Goal: Task Accomplishment & Management: Complete application form

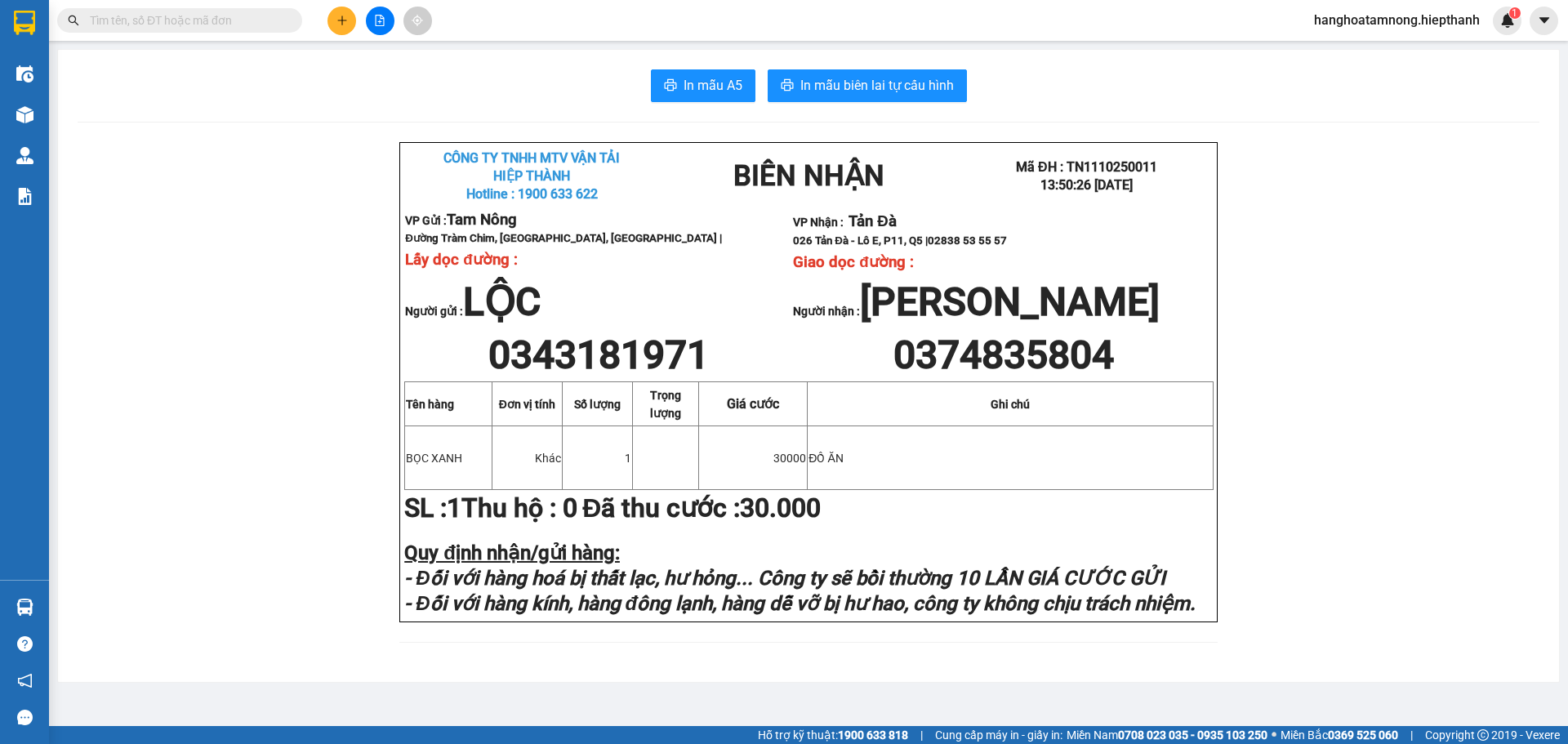
click at [139, 18] on input "text" at bounding box center [186, 20] width 193 height 18
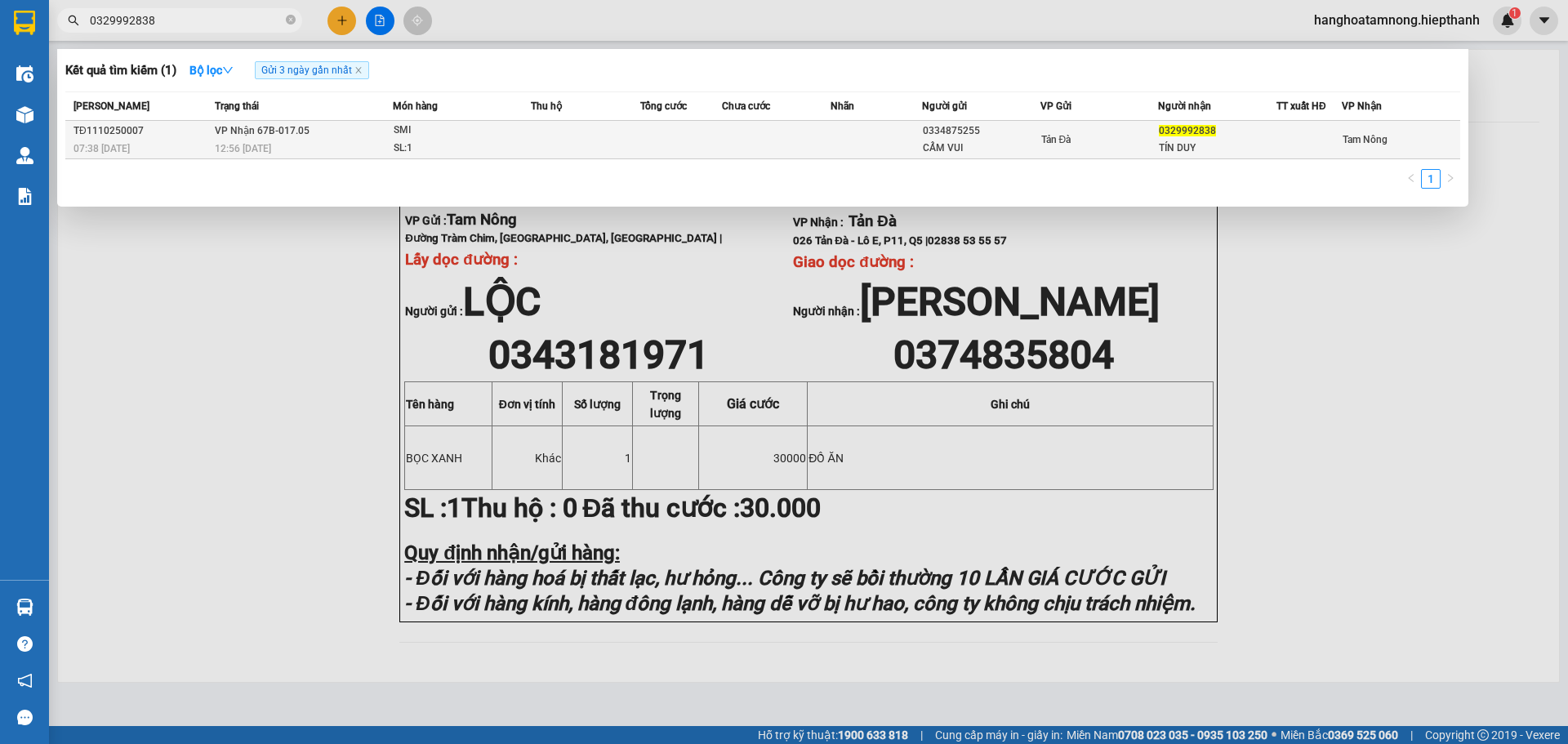
type input "0329992838"
click at [380, 141] on div "12:56 [DATE]" at bounding box center [303, 148] width 177 height 18
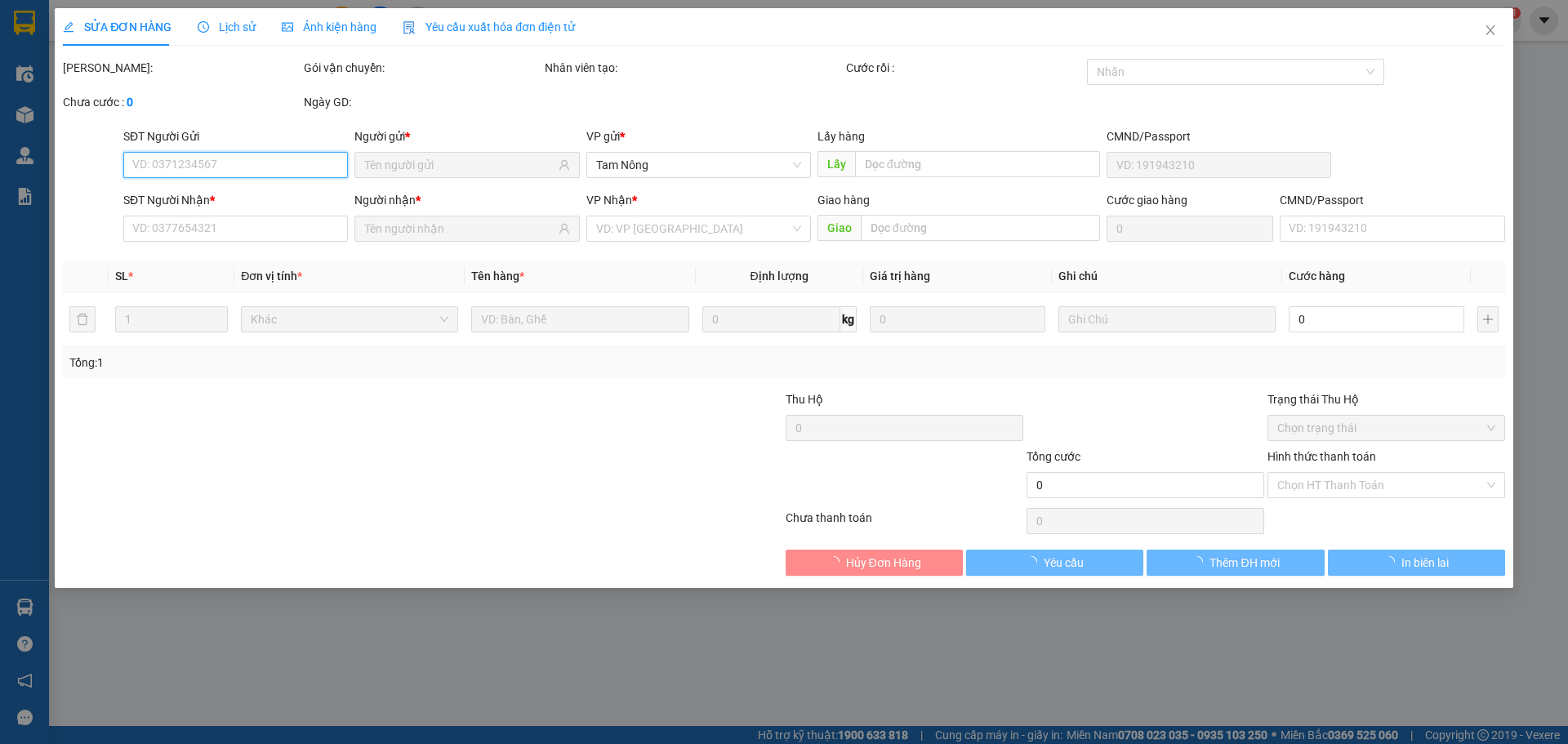
type input "0334875255"
type input "CẨM VUI"
type input "0329992838"
type input "TÍN DUY"
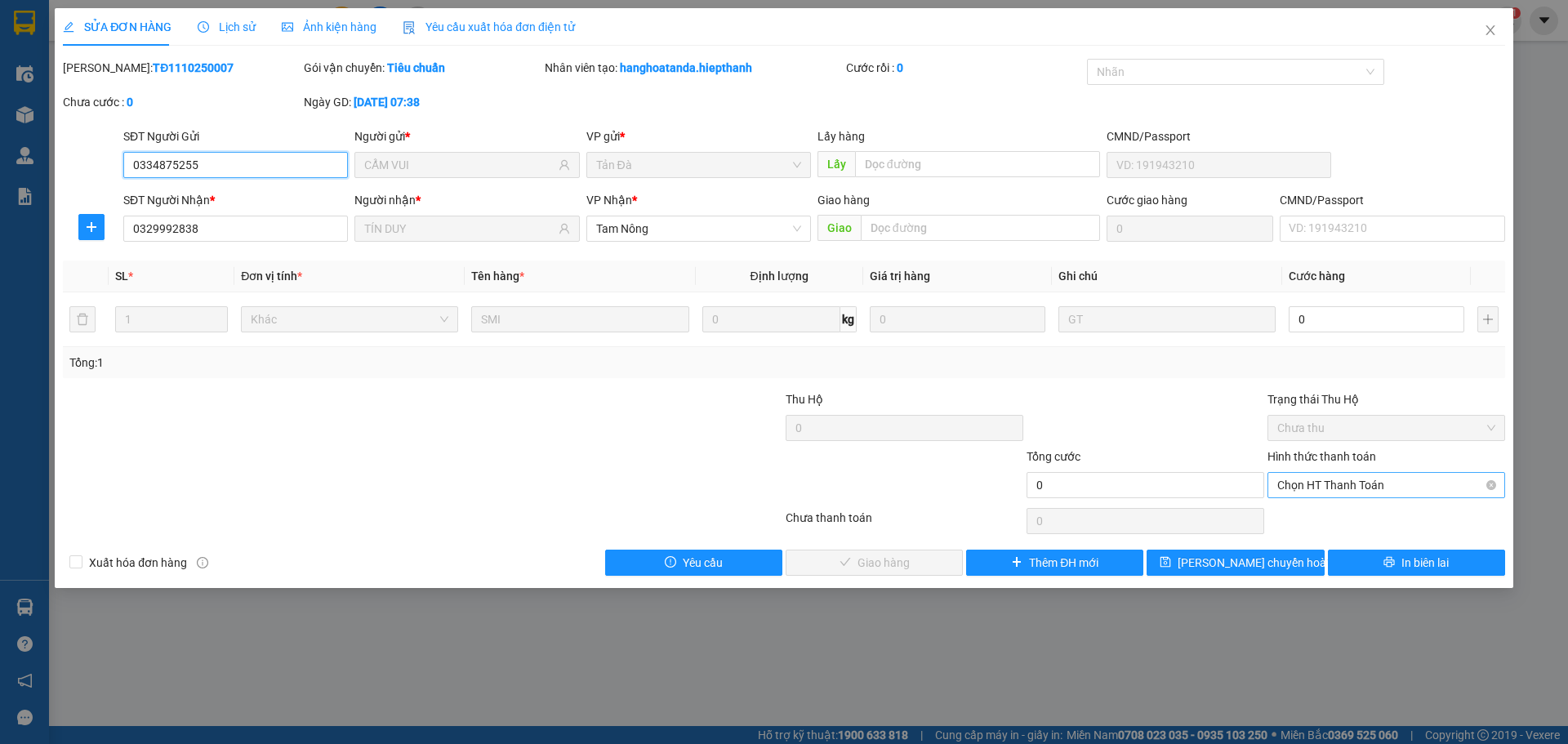
click at [1330, 484] on span "Chọn HT Thanh Toán" at bounding box center [1386, 484] width 218 height 25
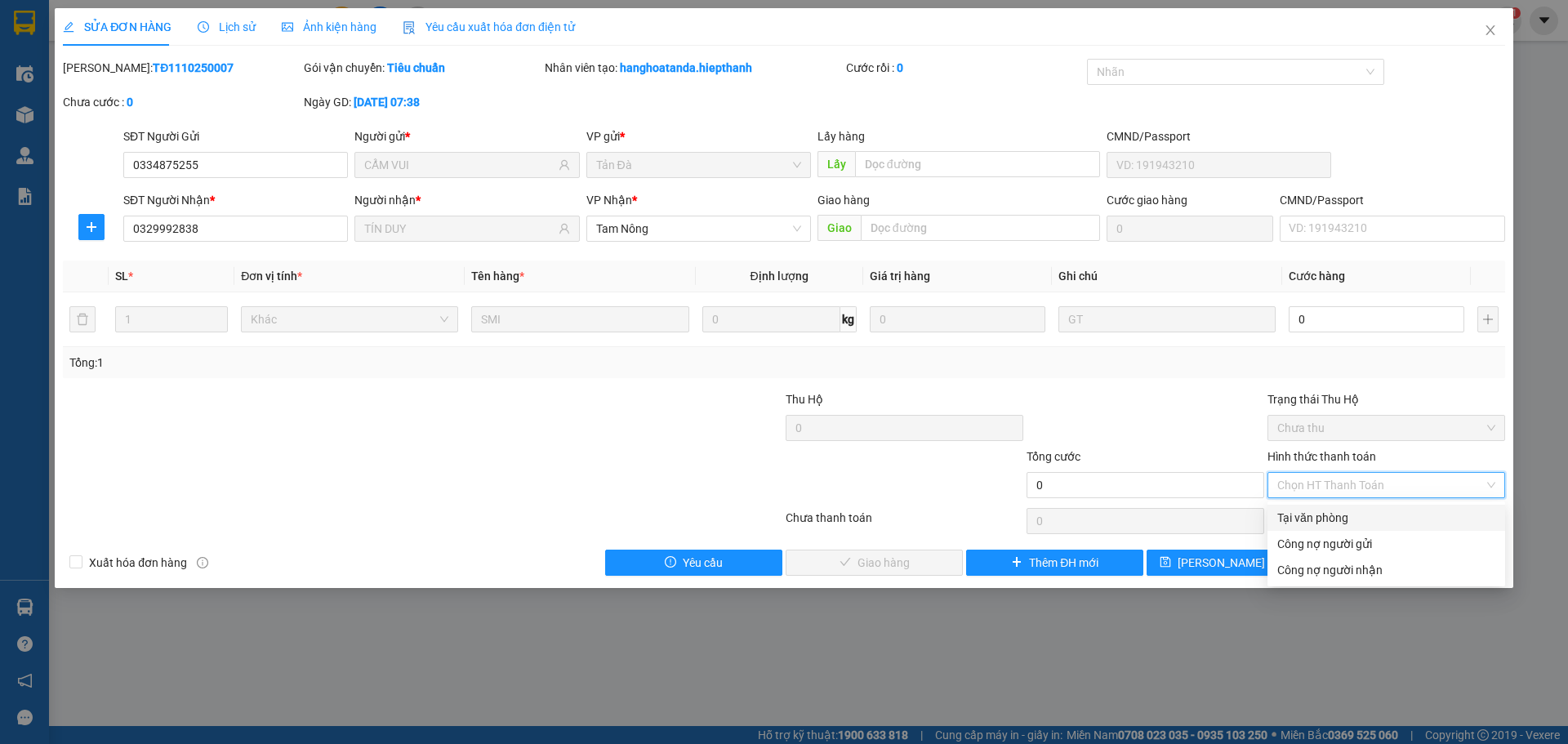
click at [1326, 524] on div "Tại văn phòng" at bounding box center [1386, 517] width 218 height 18
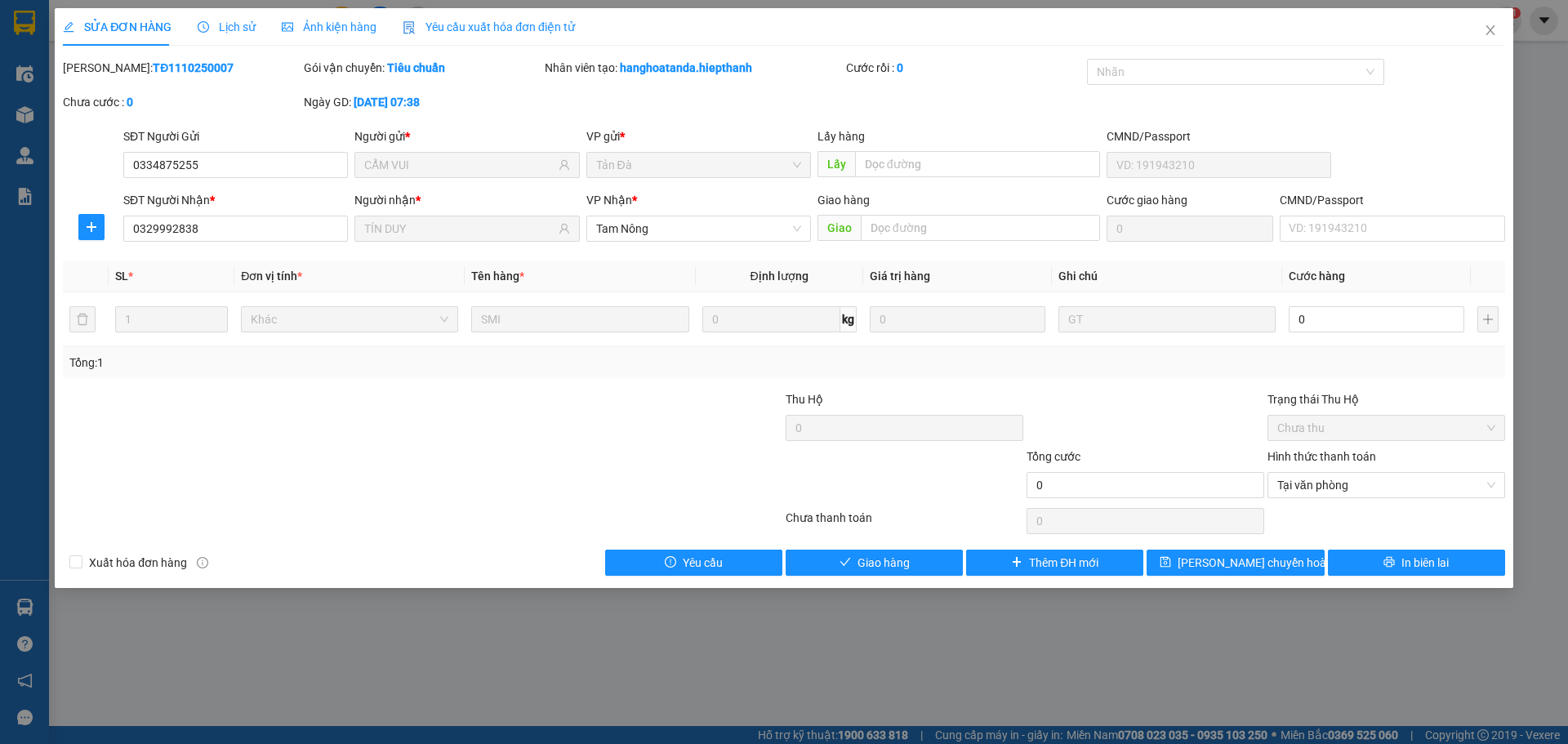
click at [1122, 434] on div at bounding box center [1145, 418] width 241 height 57
click at [1486, 25] on icon "close" at bounding box center [1489, 30] width 13 height 13
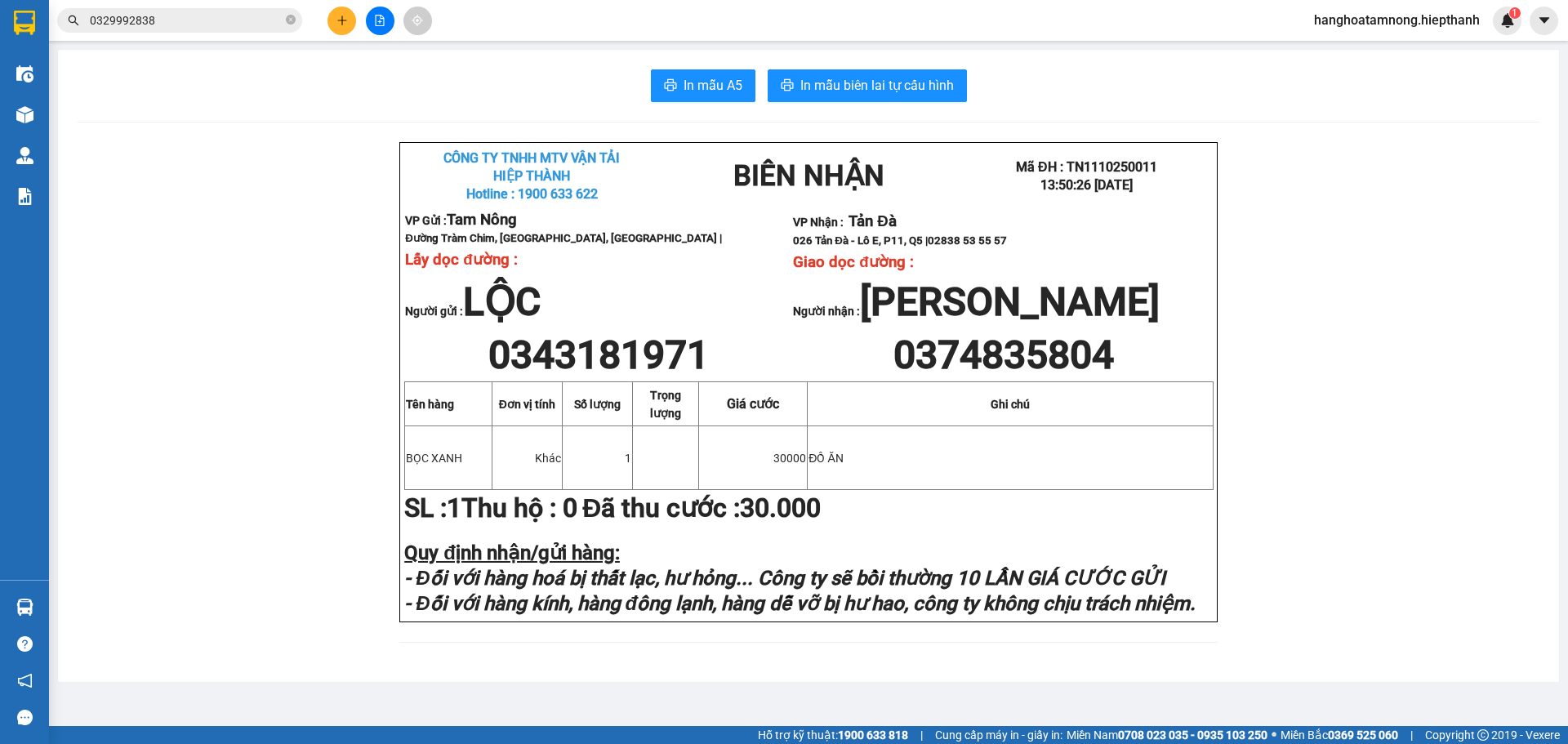
click at [235, 16] on input "0329992838" at bounding box center [186, 20] width 193 height 18
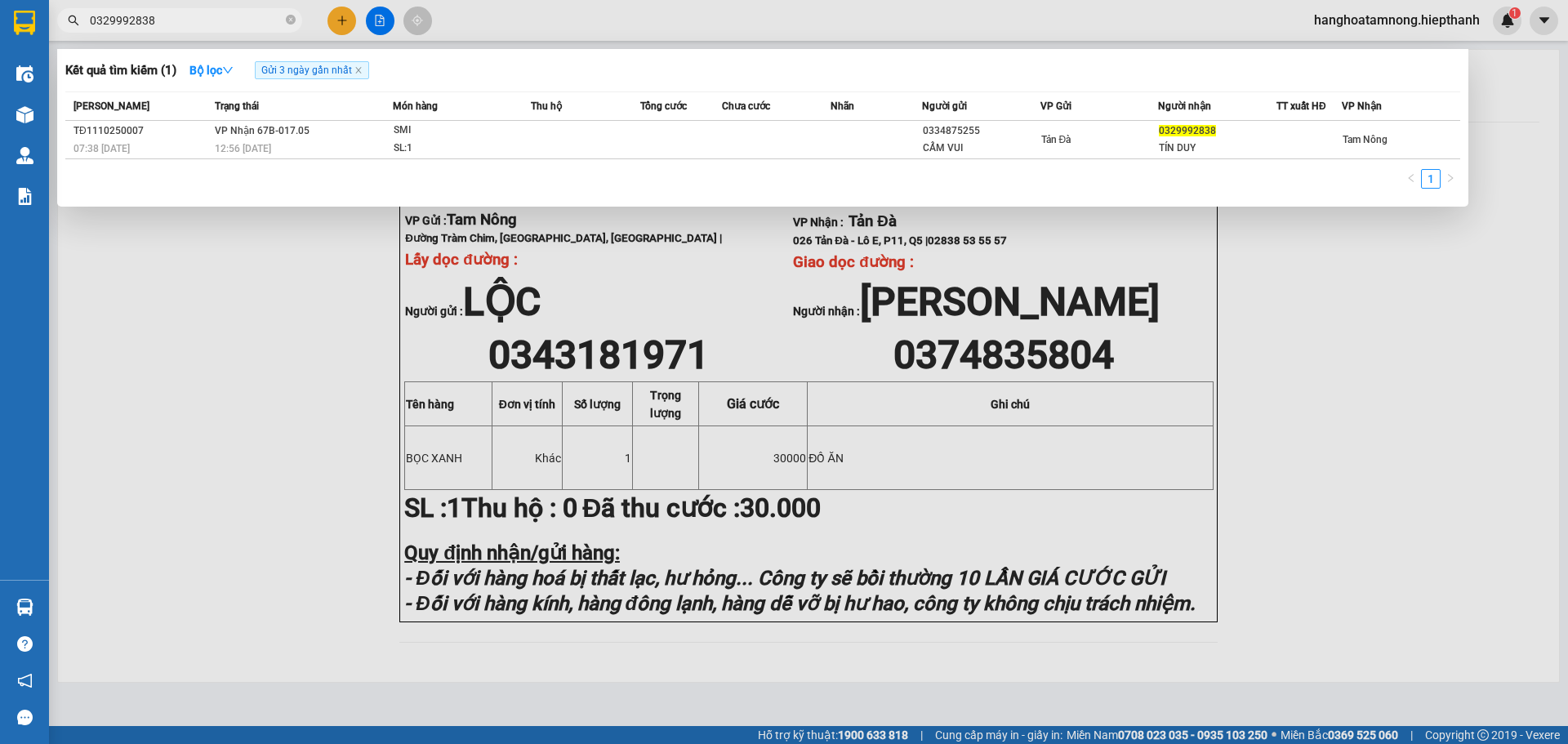
click at [235, 16] on input "0329992838" at bounding box center [186, 20] width 193 height 18
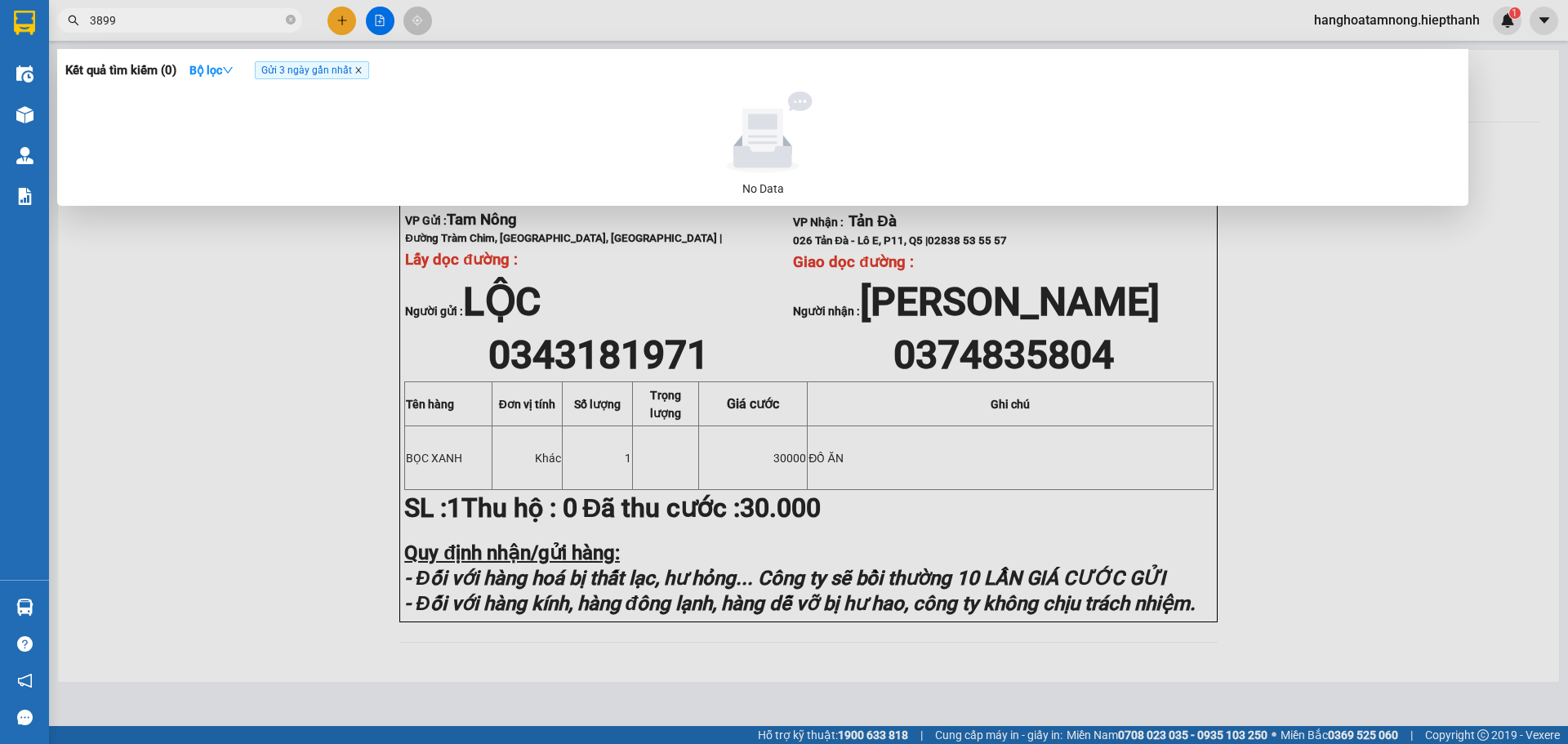
type input "3899"
click at [358, 72] on icon "close" at bounding box center [358, 70] width 8 height 8
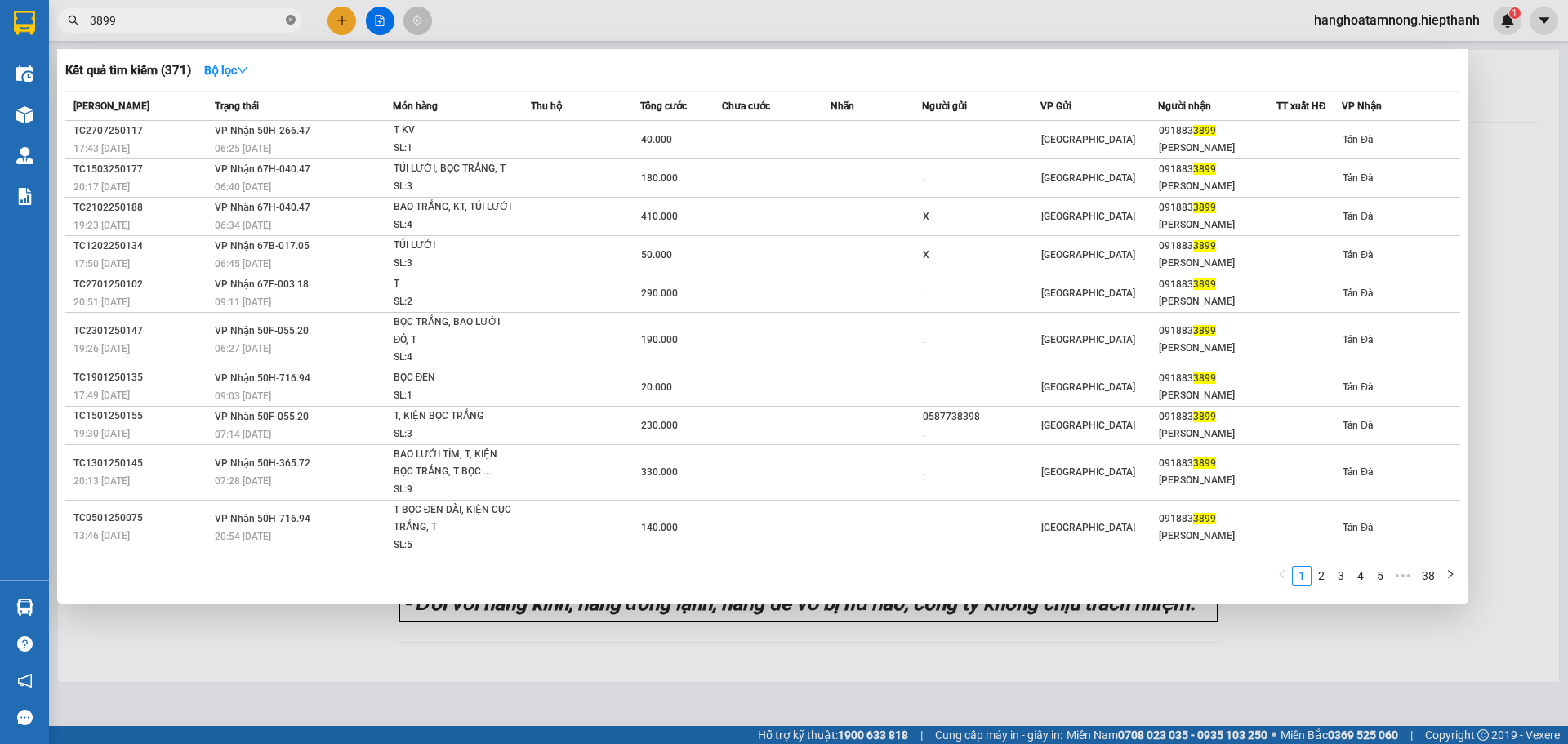
click at [290, 21] on icon "close-circle" at bounding box center [291, 20] width 10 height 10
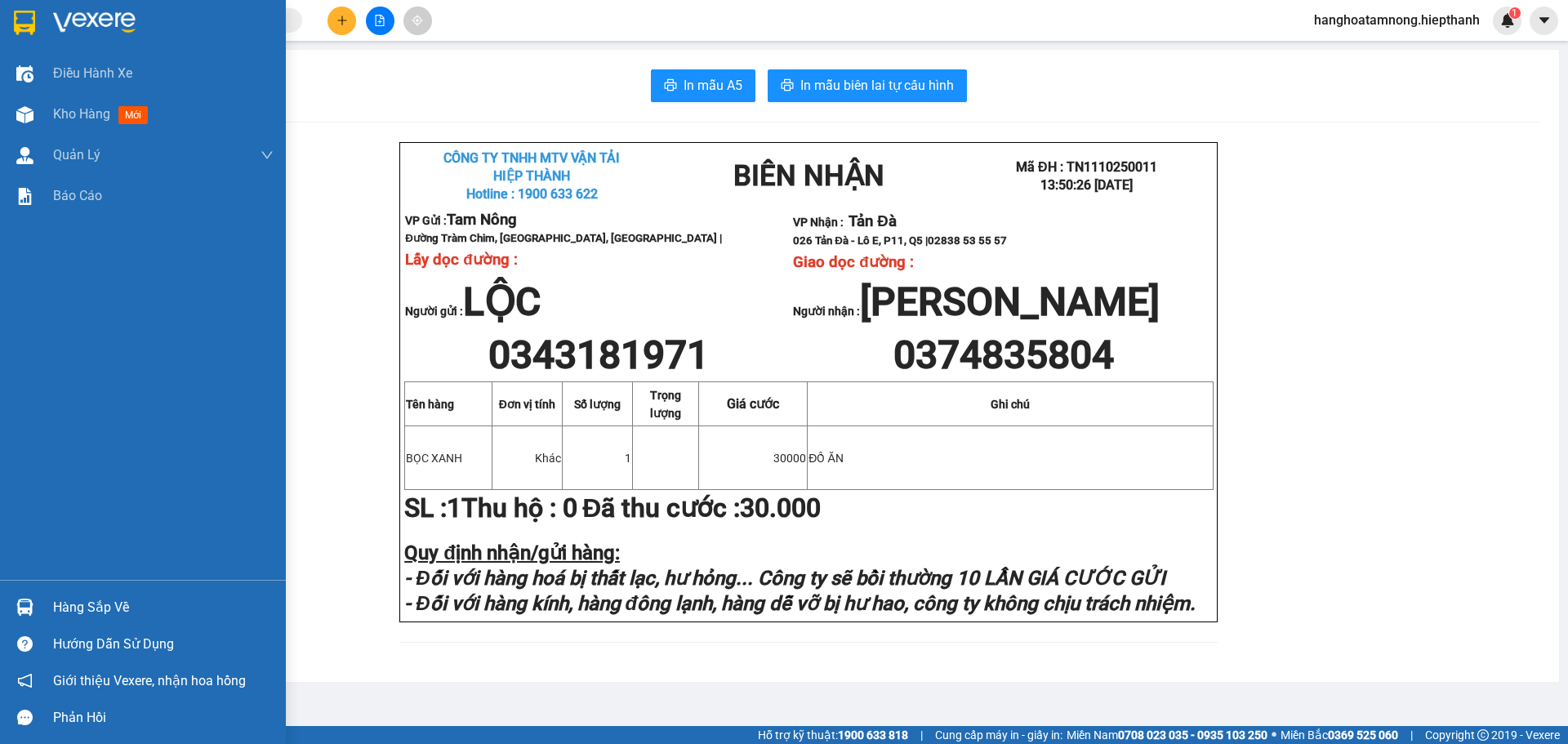
click at [59, 28] on img at bounding box center [94, 23] width 83 height 25
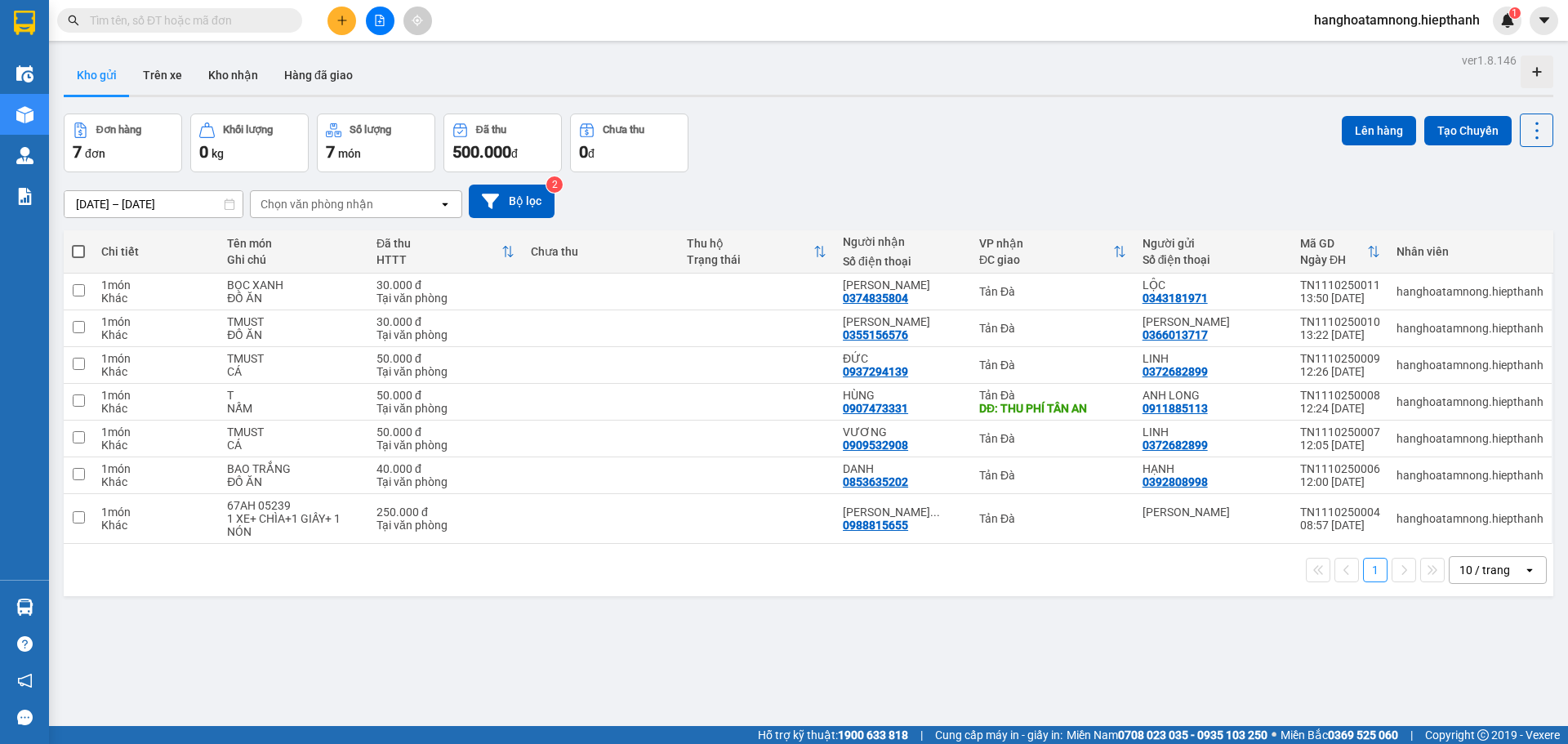
click at [82, 245] on span at bounding box center [78, 251] width 13 height 13
click at [79, 244] on input "checkbox" at bounding box center [79, 244] width 0 height 0
checkbox input "true"
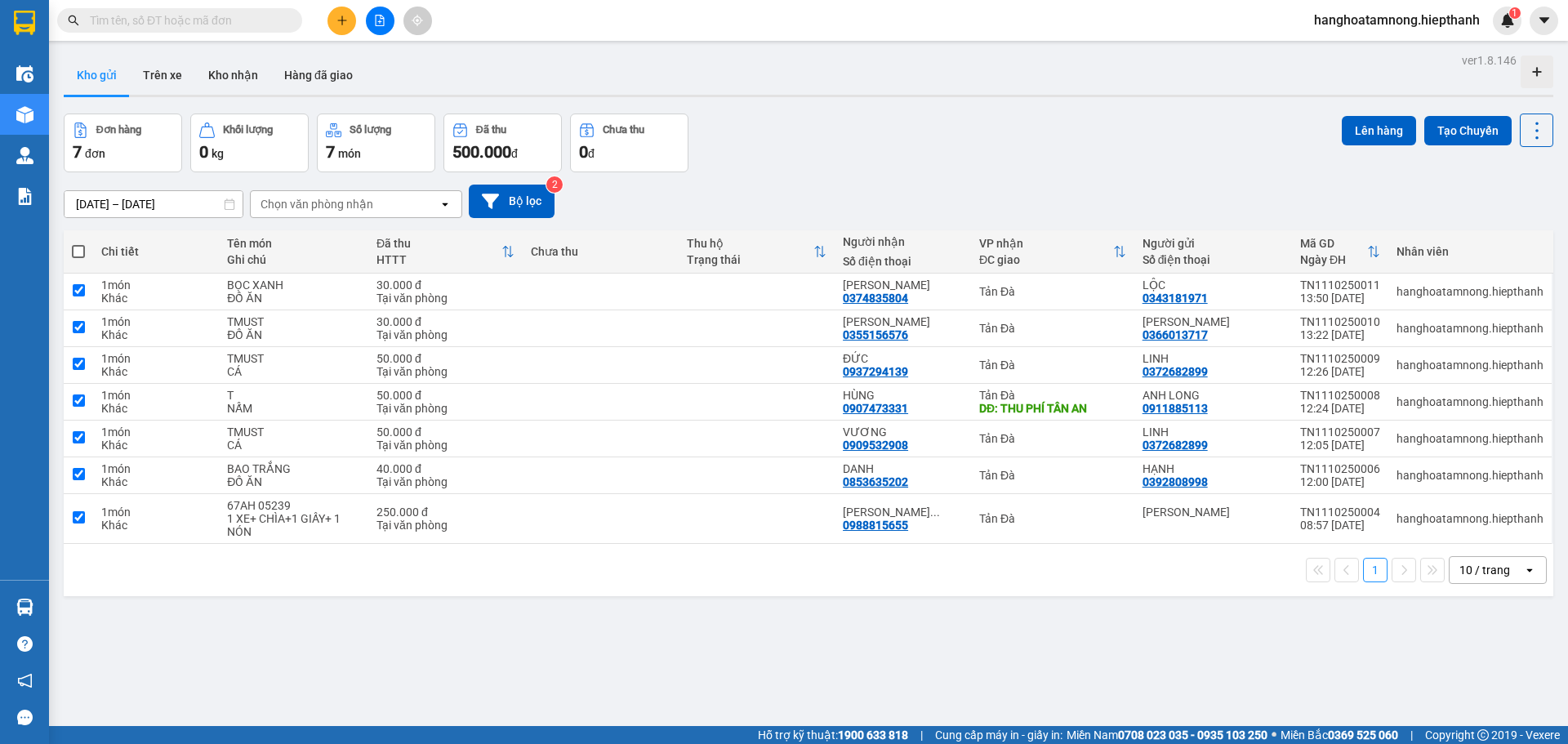
checkbox input "true"
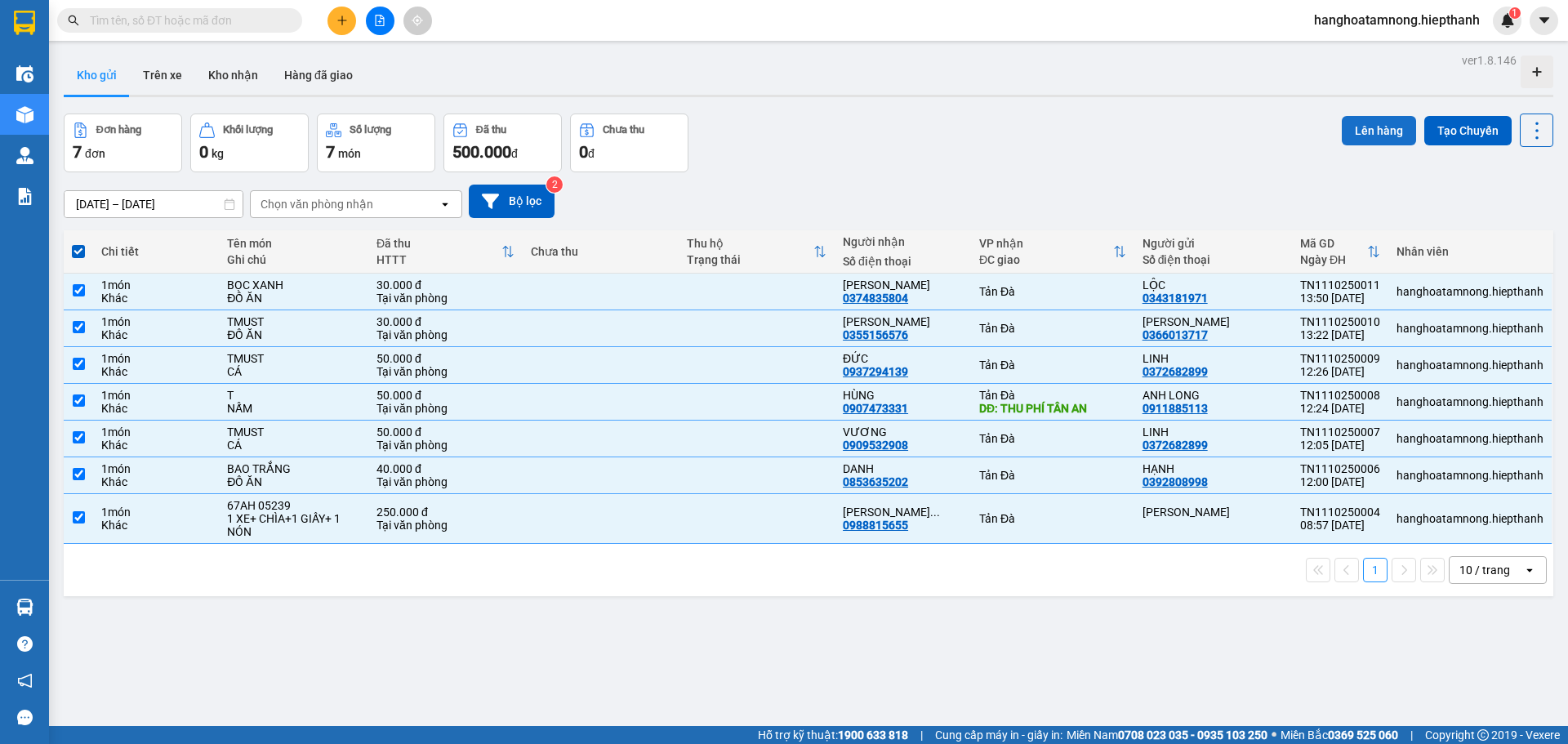
click at [1353, 134] on button "Lên hàng" at bounding box center [1378, 131] width 75 height 30
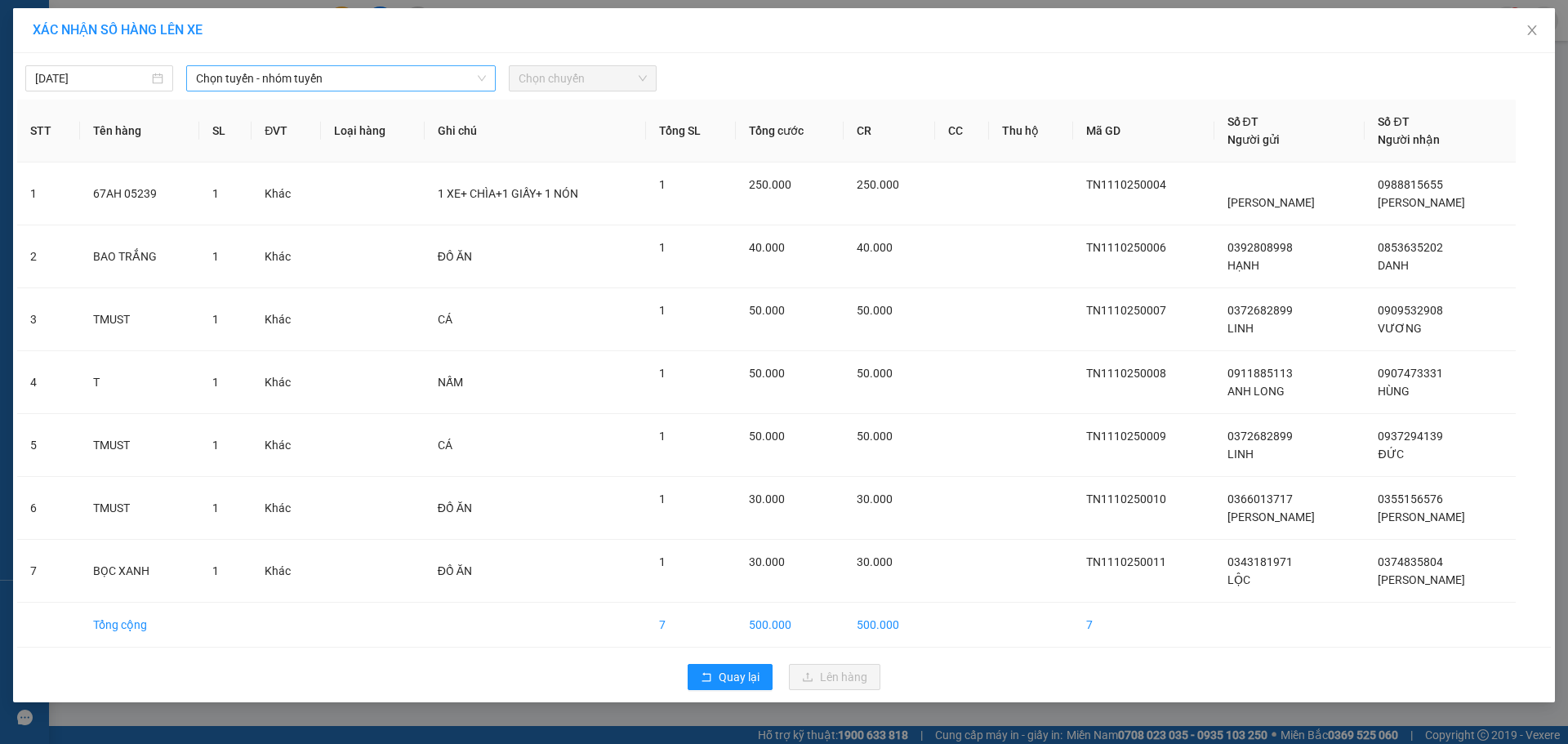
click at [240, 79] on span "Chọn tuyến - nhóm tuyến" at bounding box center [340, 78] width 290 height 25
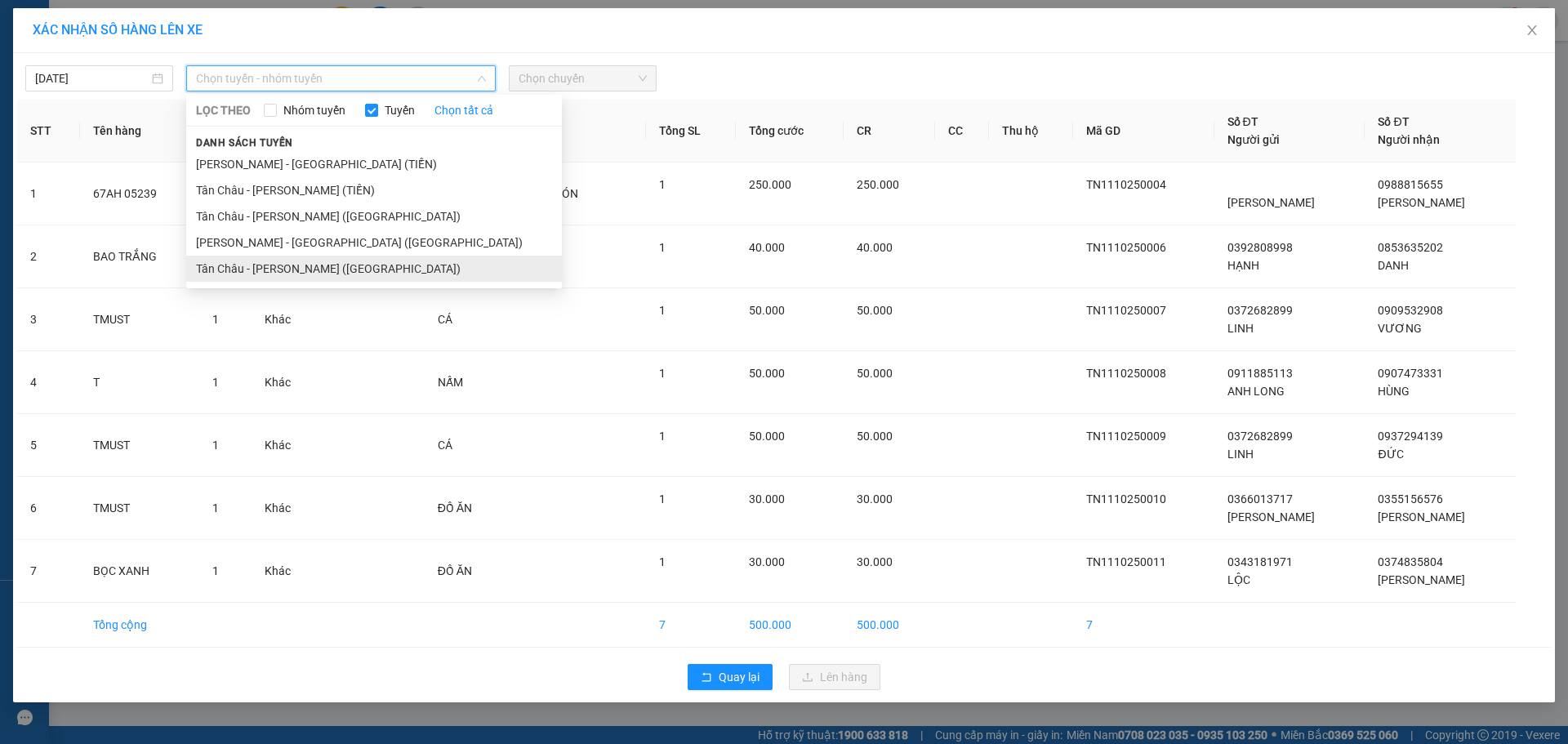
click at [280, 261] on li "Tân Châu - [PERSON_NAME] ([GEOGRAPHIC_DATA])" at bounding box center [374, 269] width 376 height 26
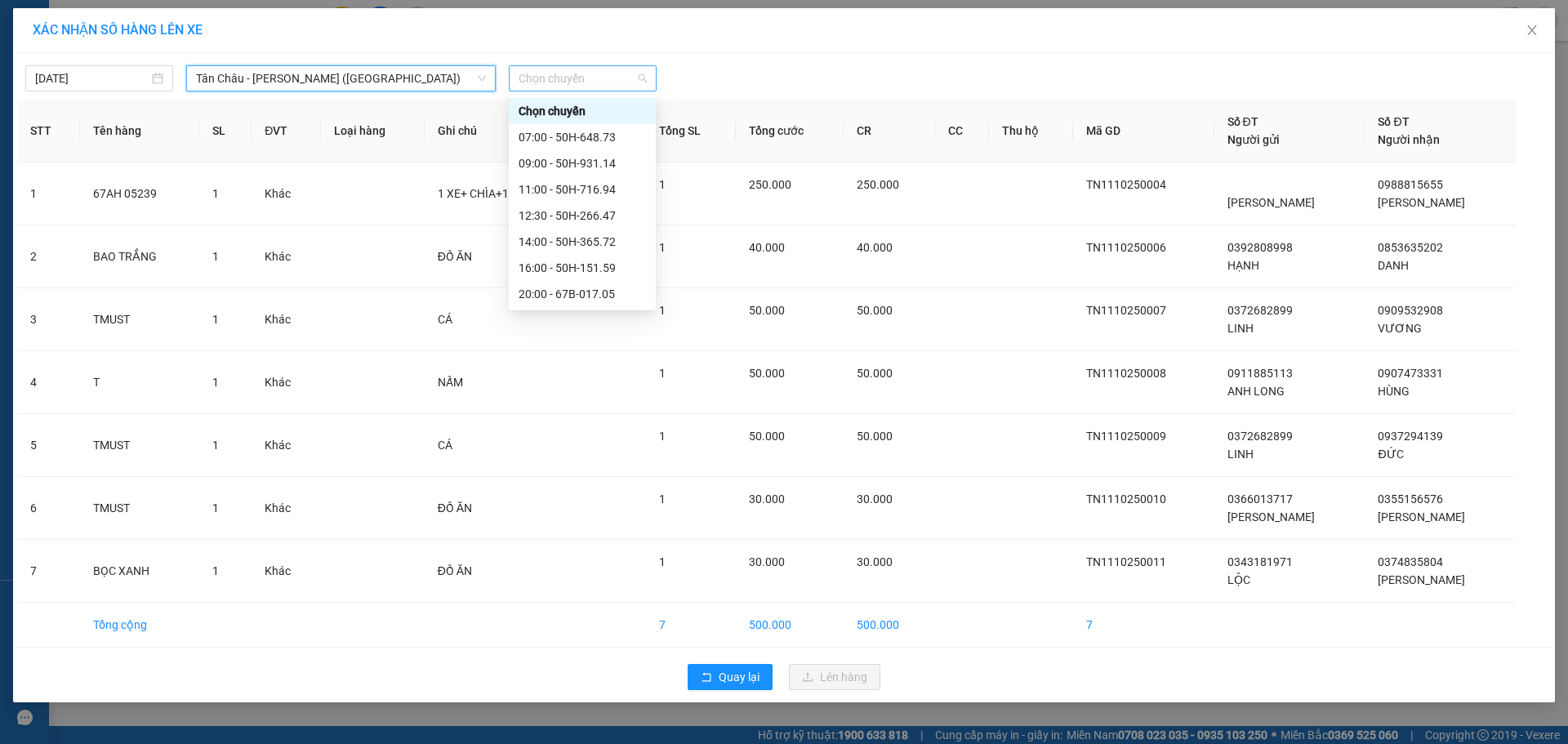
click at [640, 76] on span "Chọn chuyến" at bounding box center [582, 78] width 128 height 25
click at [577, 216] on div "12:30 - 50H-266.47" at bounding box center [582, 216] width 127 height 18
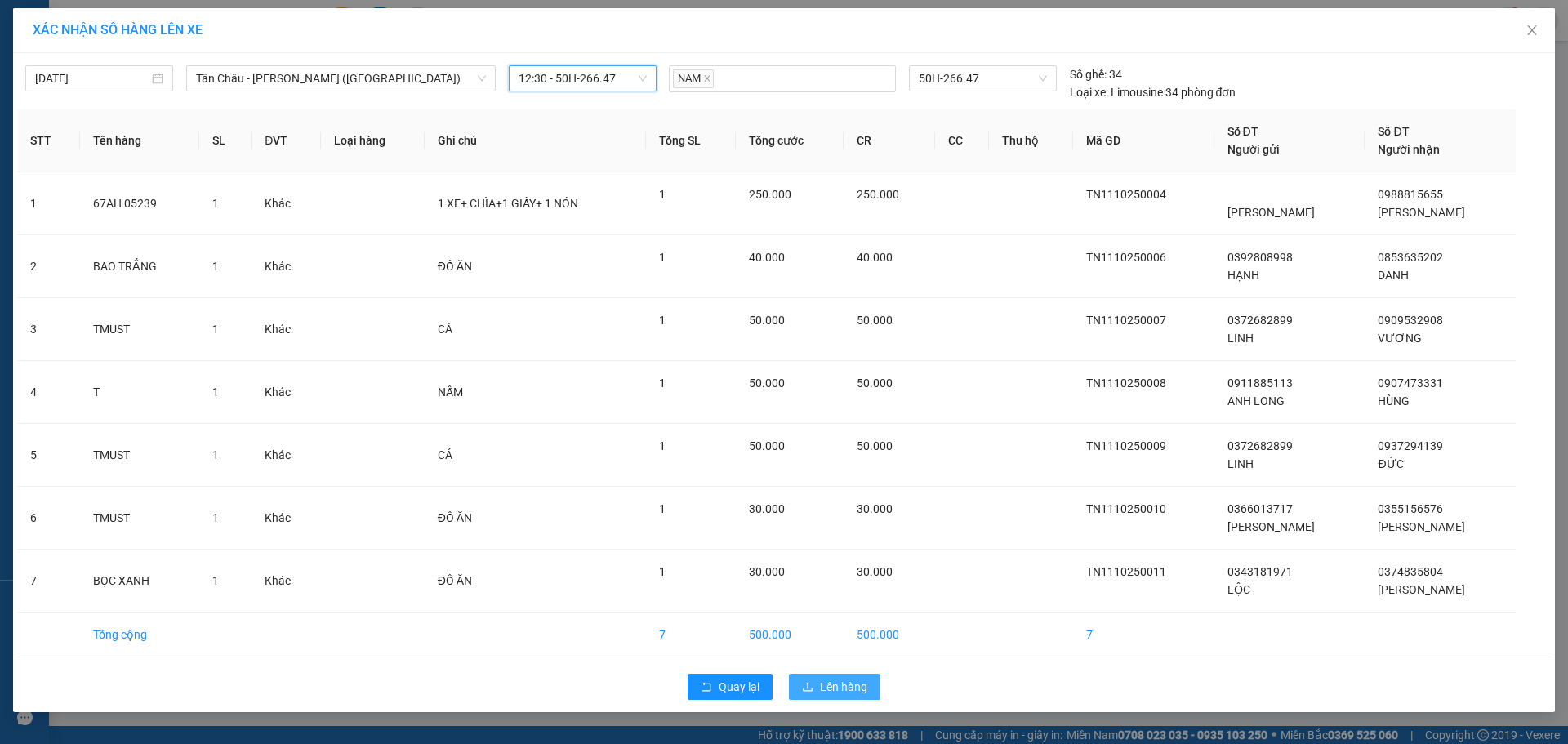
click at [841, 685] on span "Lên hàng" at bounding box center [844, 686] width 48 height 18
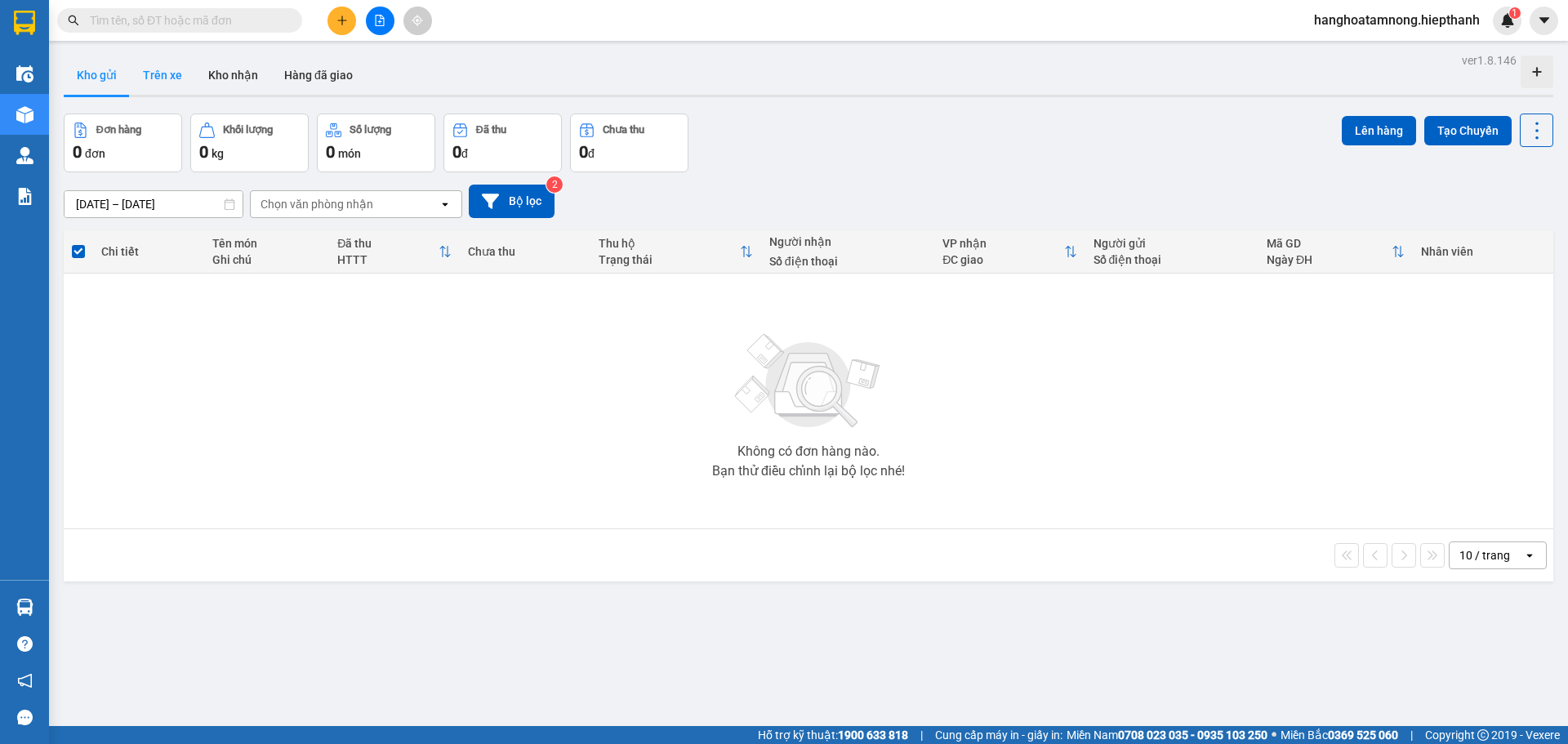
click at [159, 65] on button "Trên xe" at bounding box center [162, 75] width 66 height 39
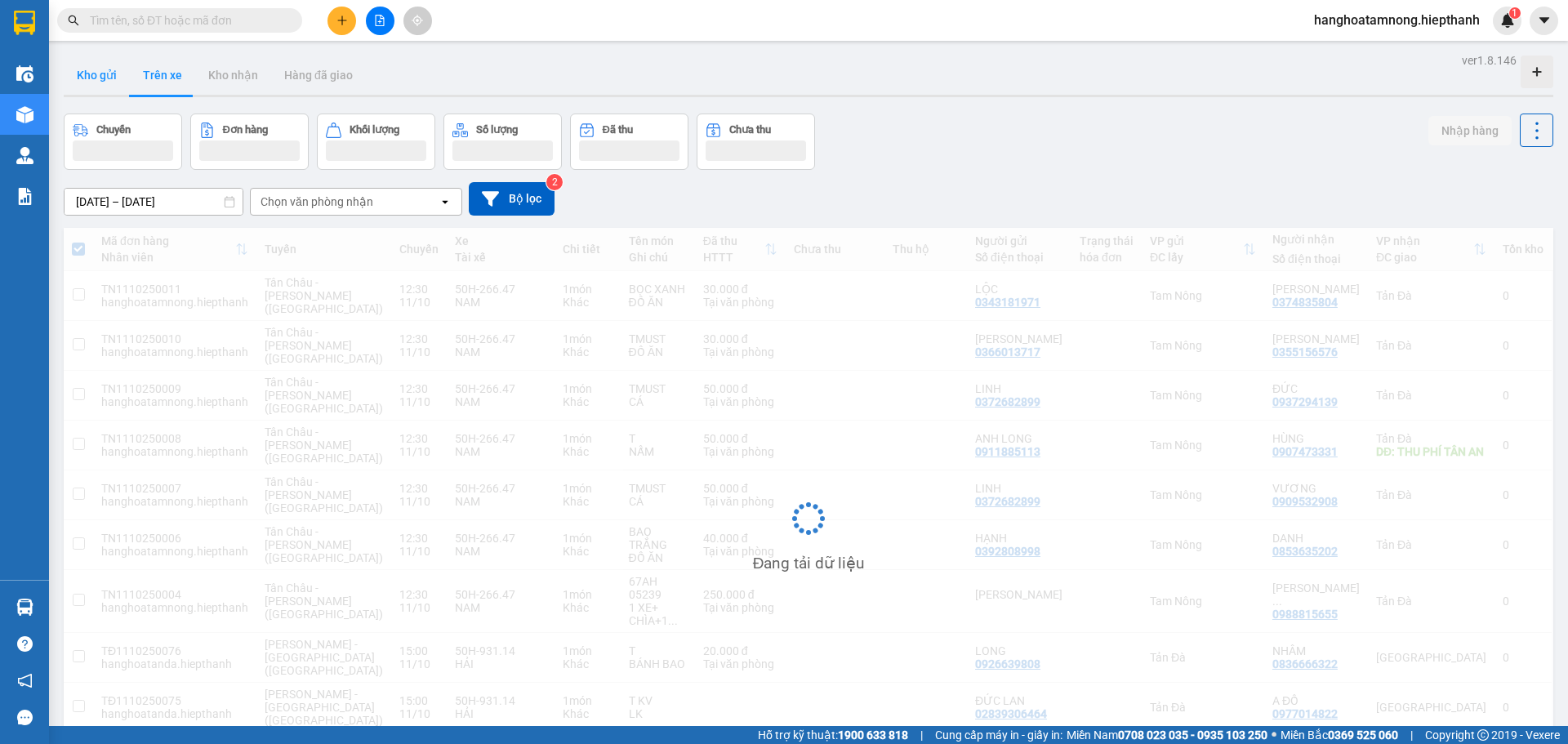
click at [101, 76] on button "Kho gửi" at bounding box center [97, 75] width 66 height 39
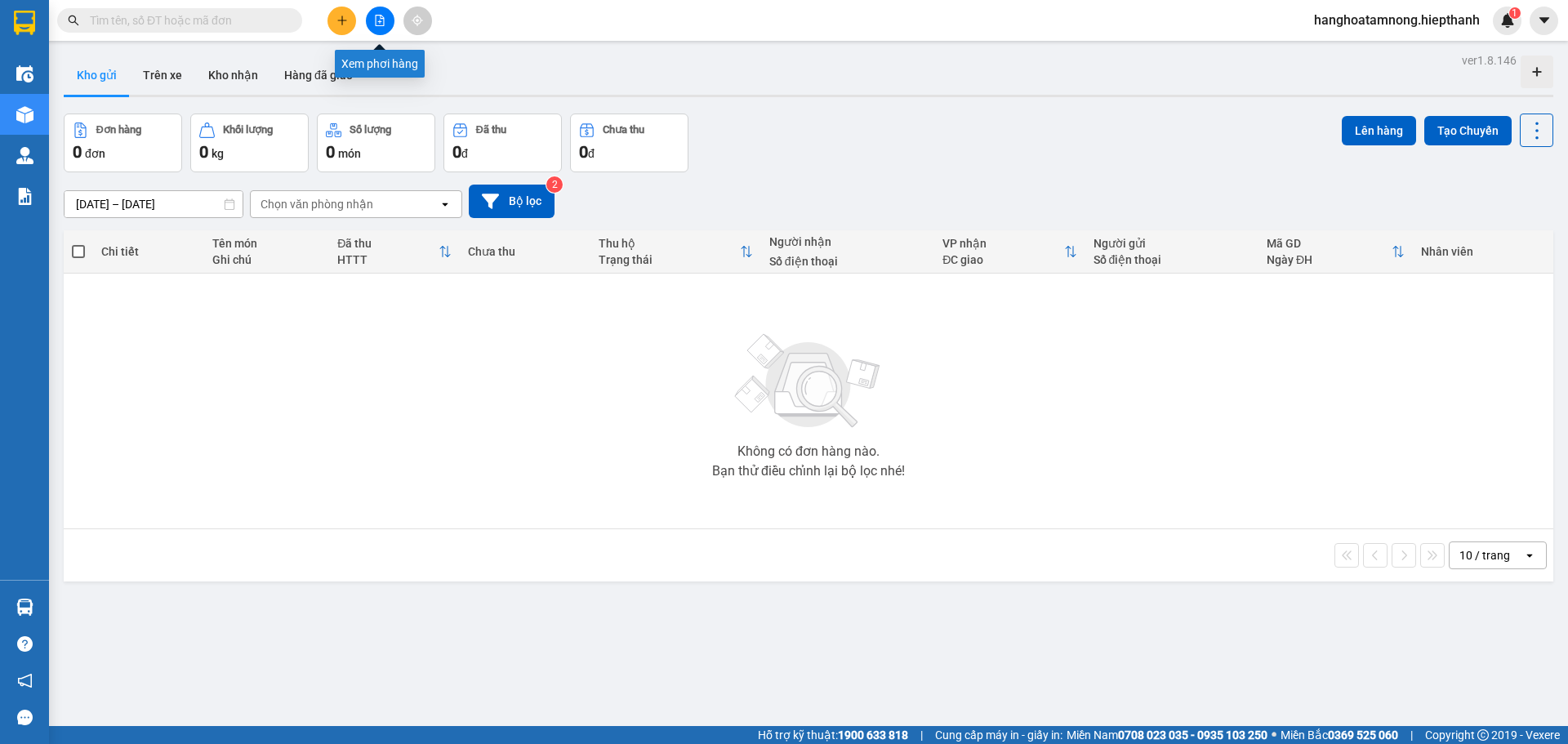
click at [376, 24] on icon "file-add" at bounding box center [379, 20] width 11 height 11
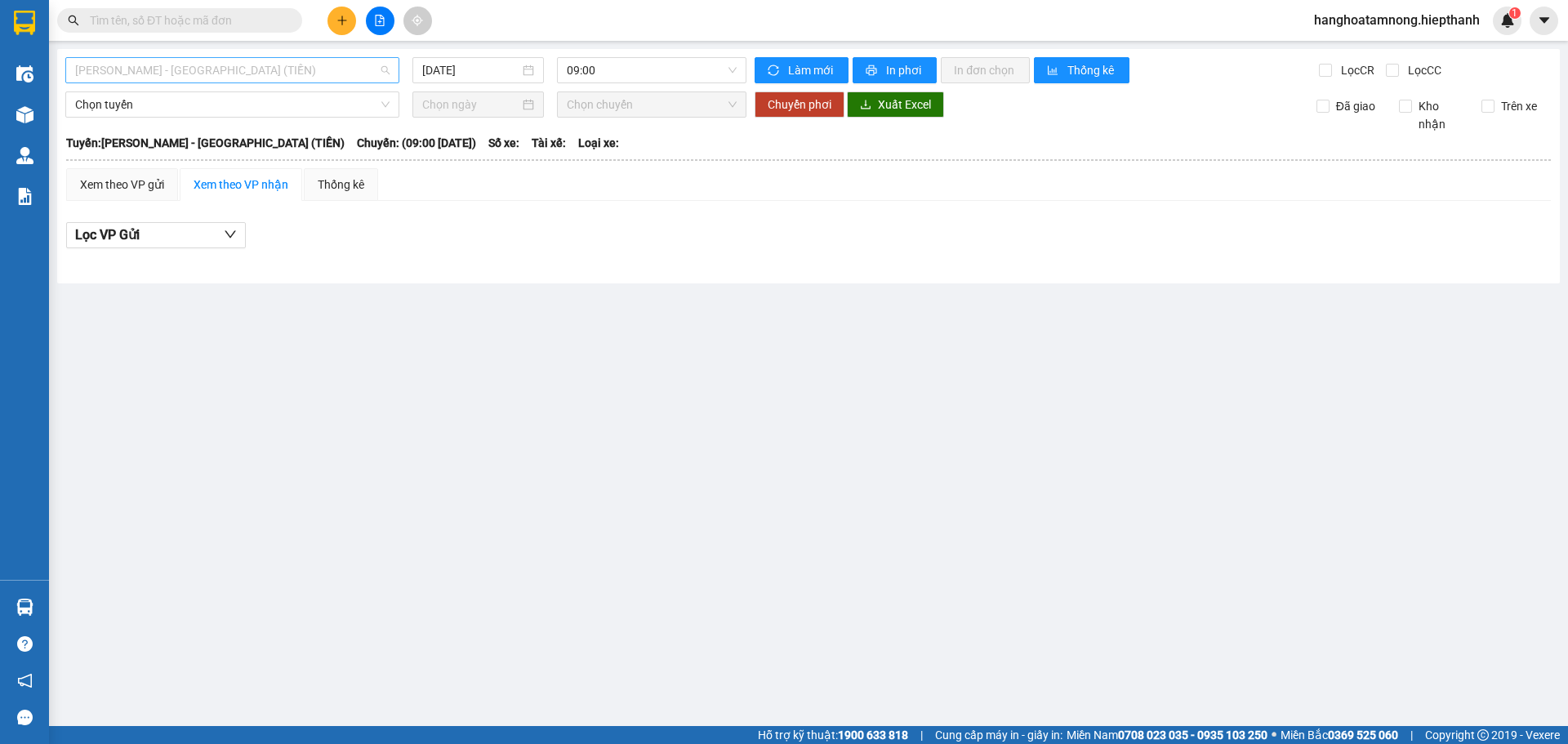
click at [307, 77] on span "[PERSON_NAME] - [GEOGRAPHIC_DATA] (TIỀN)" at bounding box center [233, 70] width 314 height 25
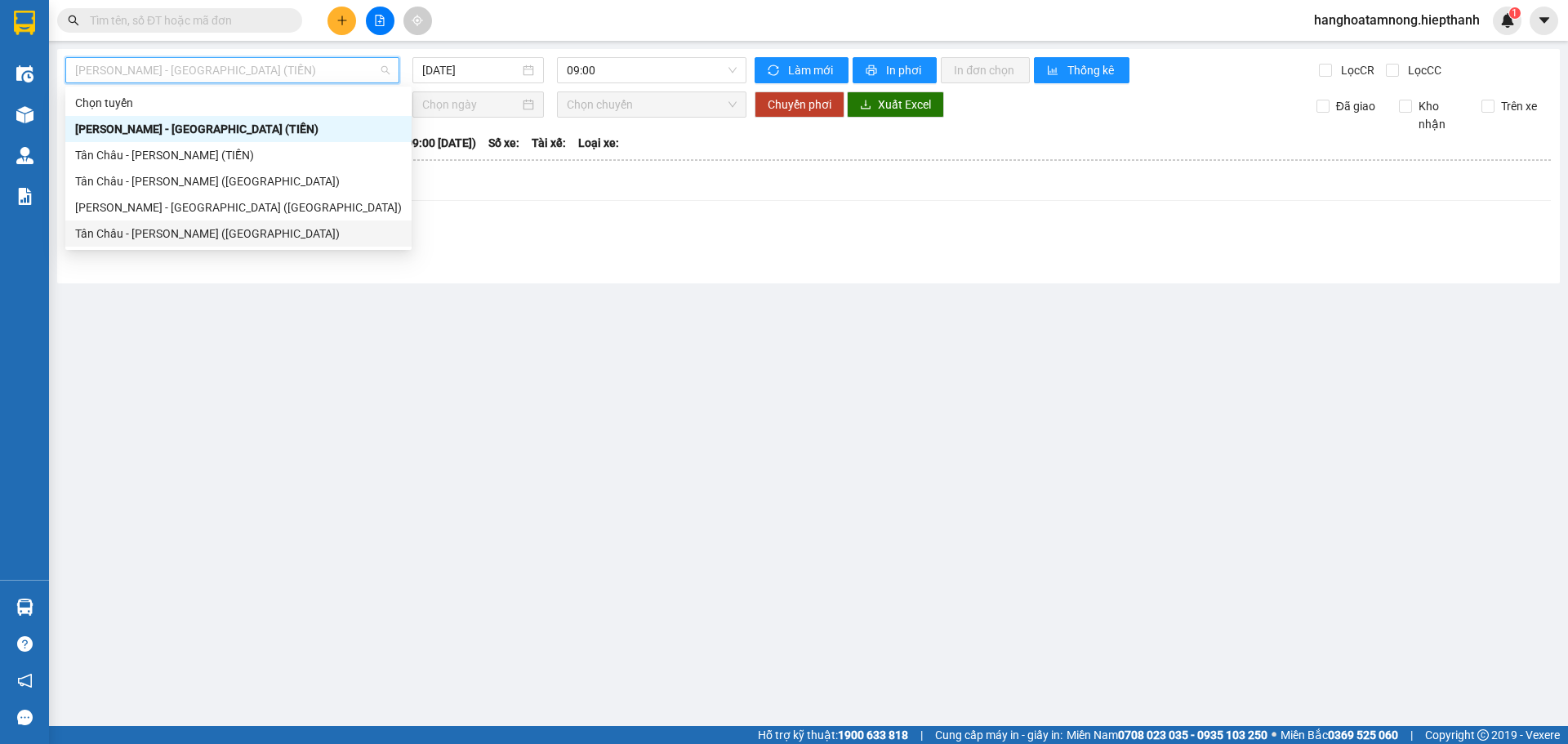
click at [271, 237] on div "Tân Châu - [PERSON_NAME] ([GEOGRAPHIC_DATA])" at bounding box center [239, 234] width 326 height 18
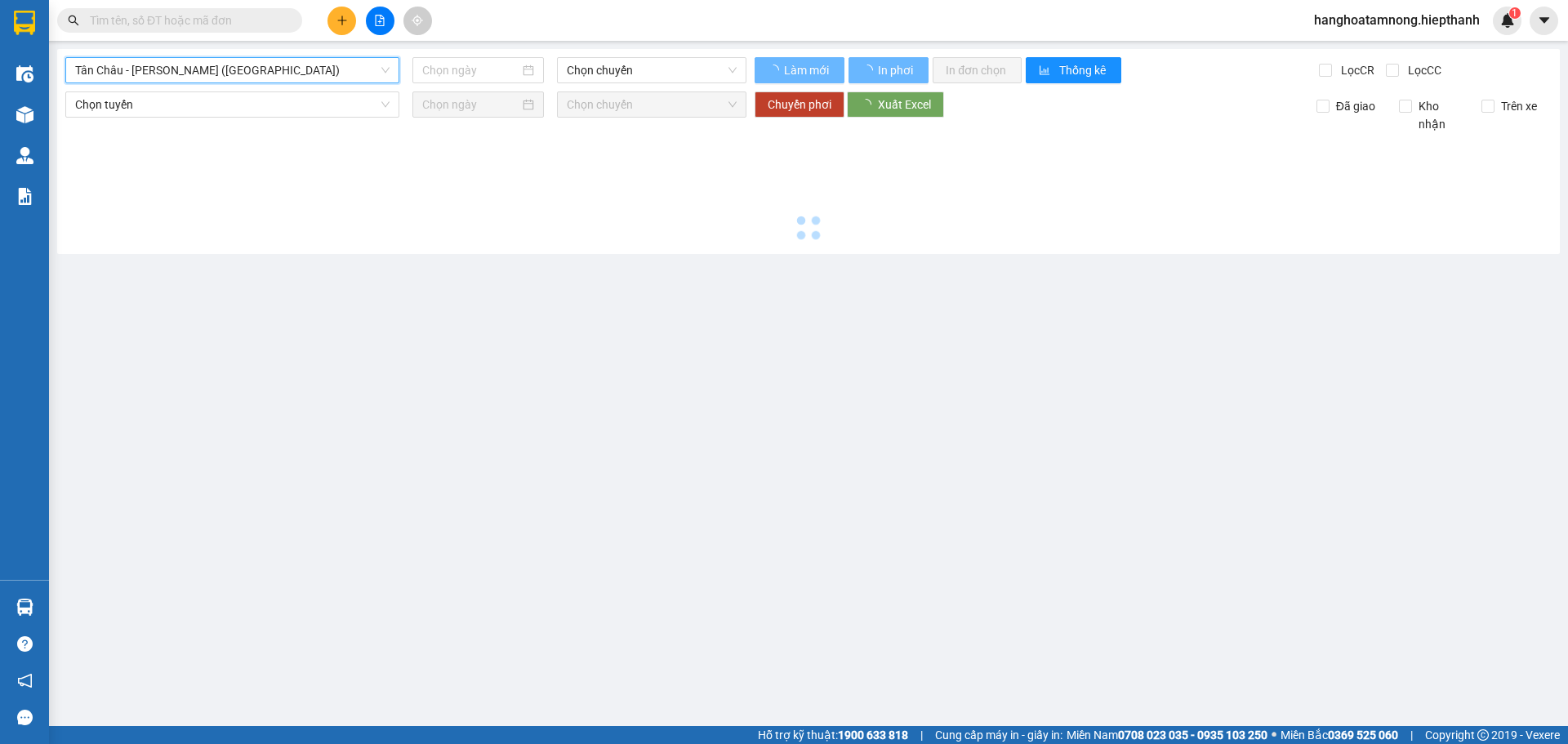
type input "[DATE]"
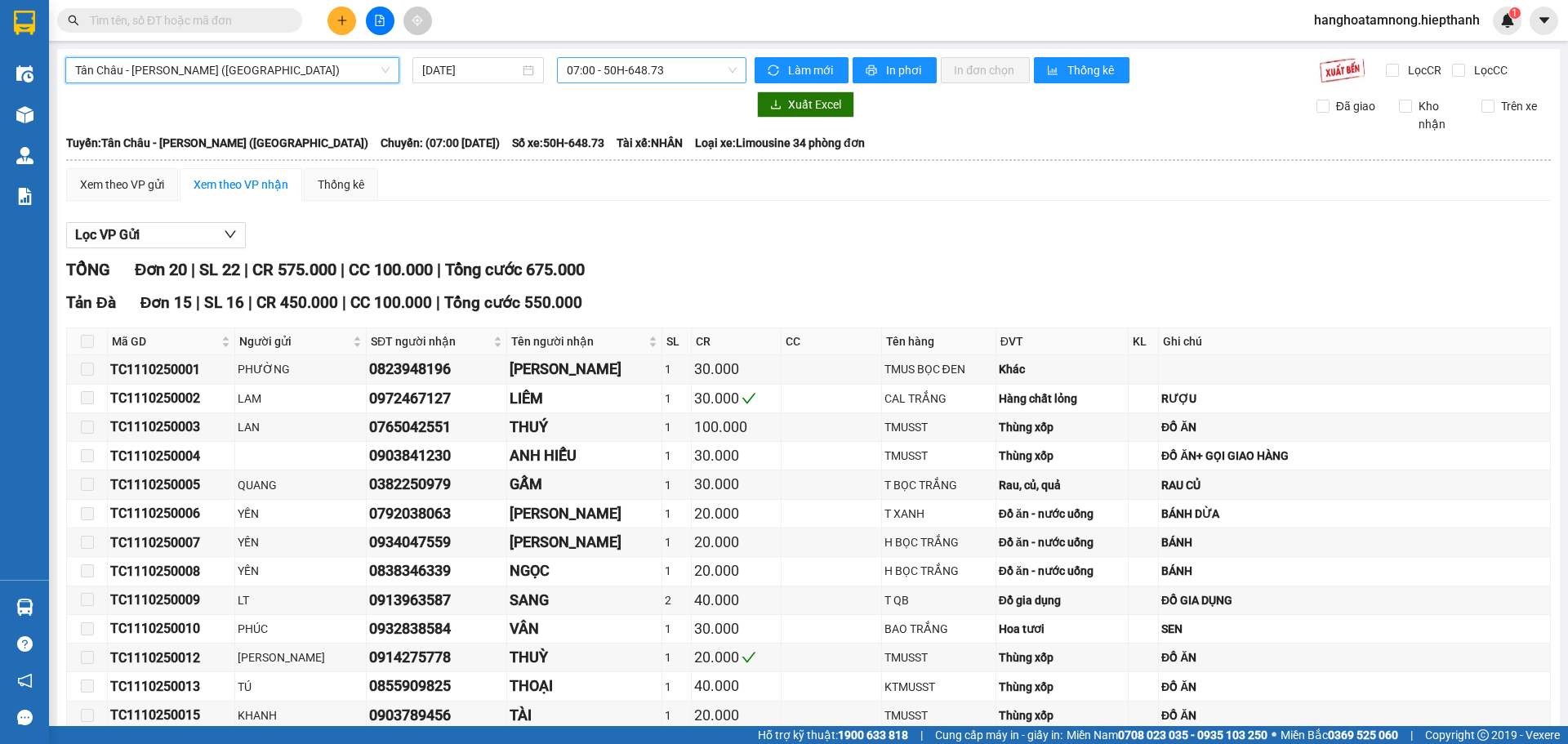
click at [677, 68] on span "07:00 - 50H-648.73" at bounding box center [652, 70] width 170 height 25
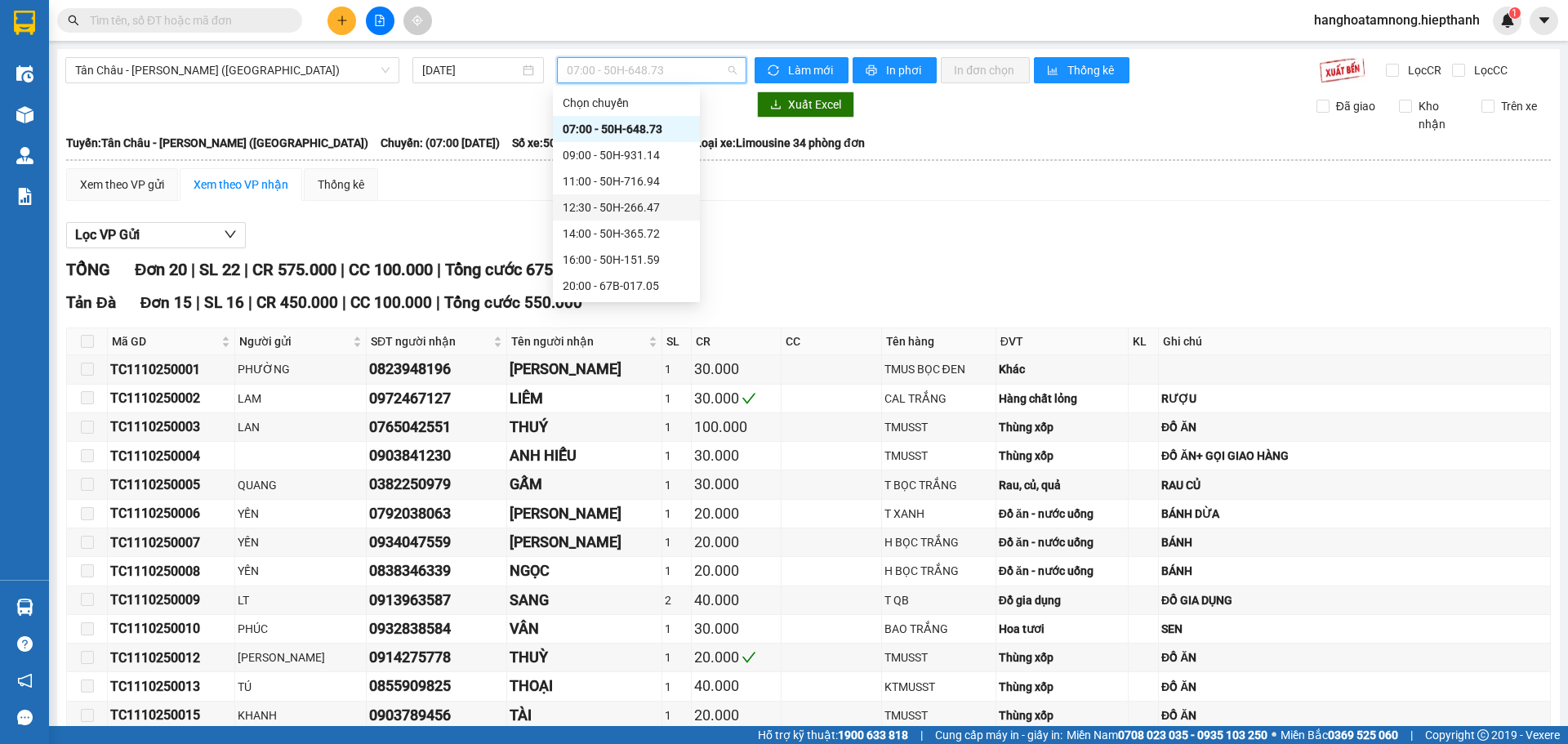
click at [635, 199] on div "12:30 - 50H-266.47" at bounding box center [626, 207] width 127 height 18
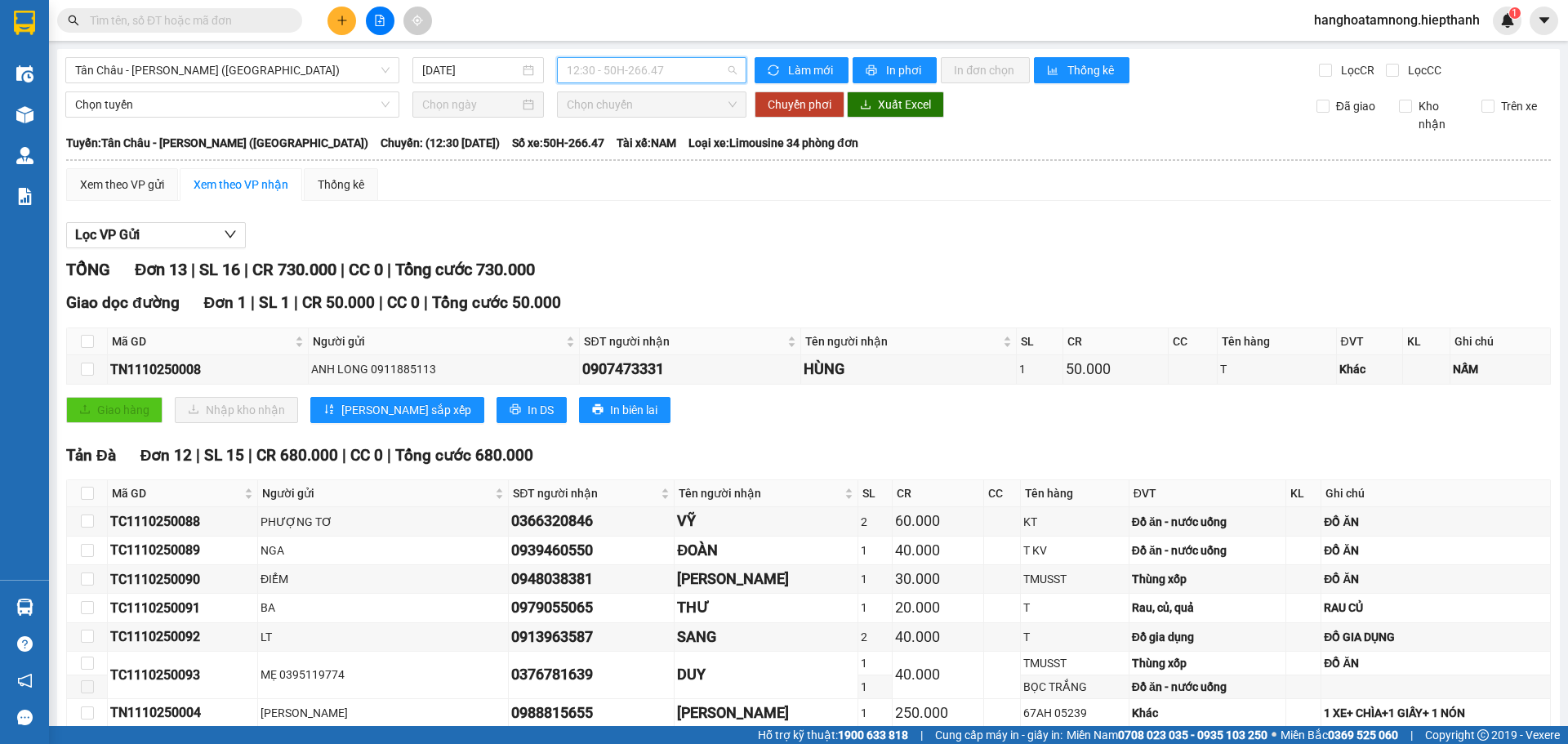
click at [656, 76] on span "12:30 - 50H-266.47" at bounding box center [652, 70] width 170 height 25
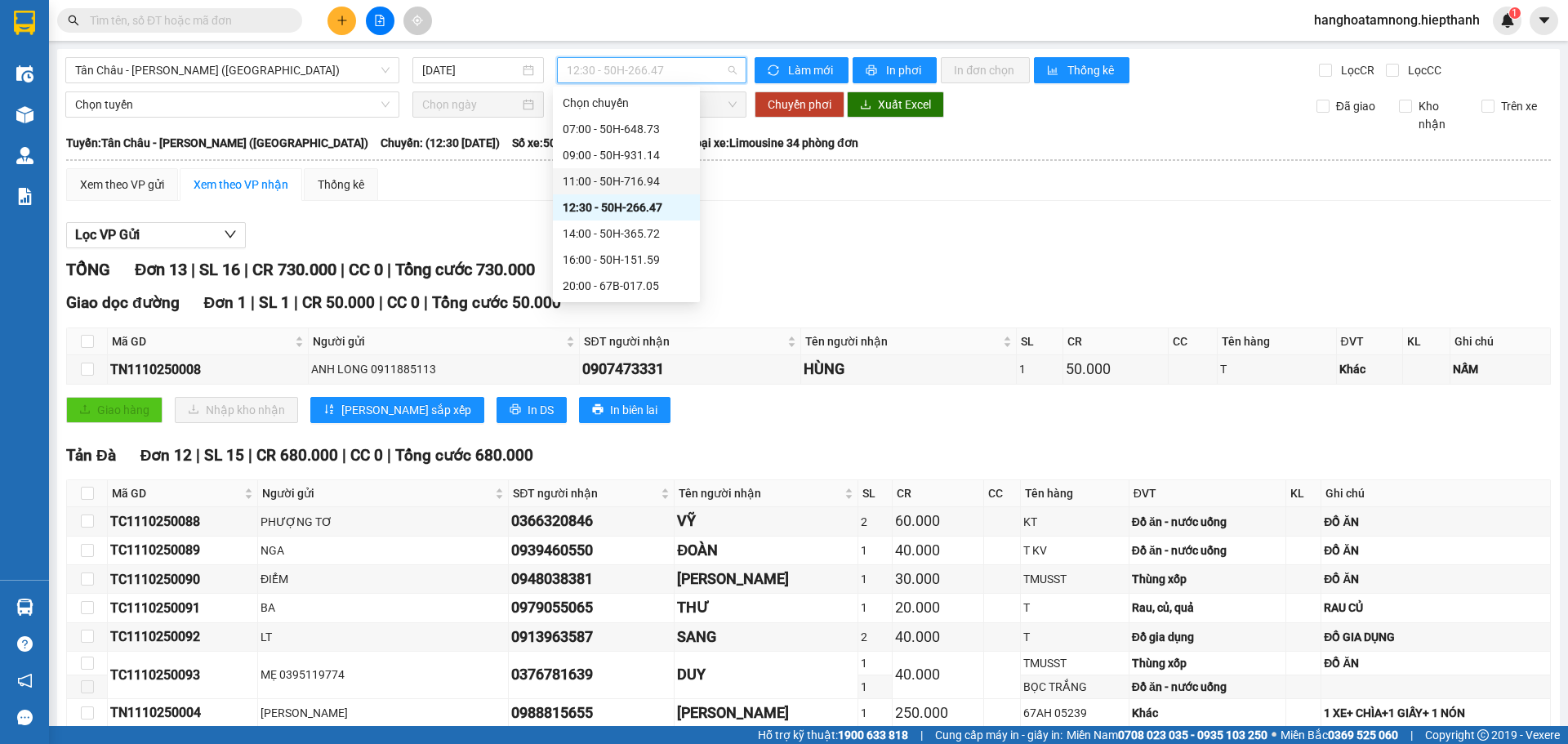
click at [630, 186] on div "11:00 - 50H-716.94" at bounding box center [626, 181] width 127 height 18
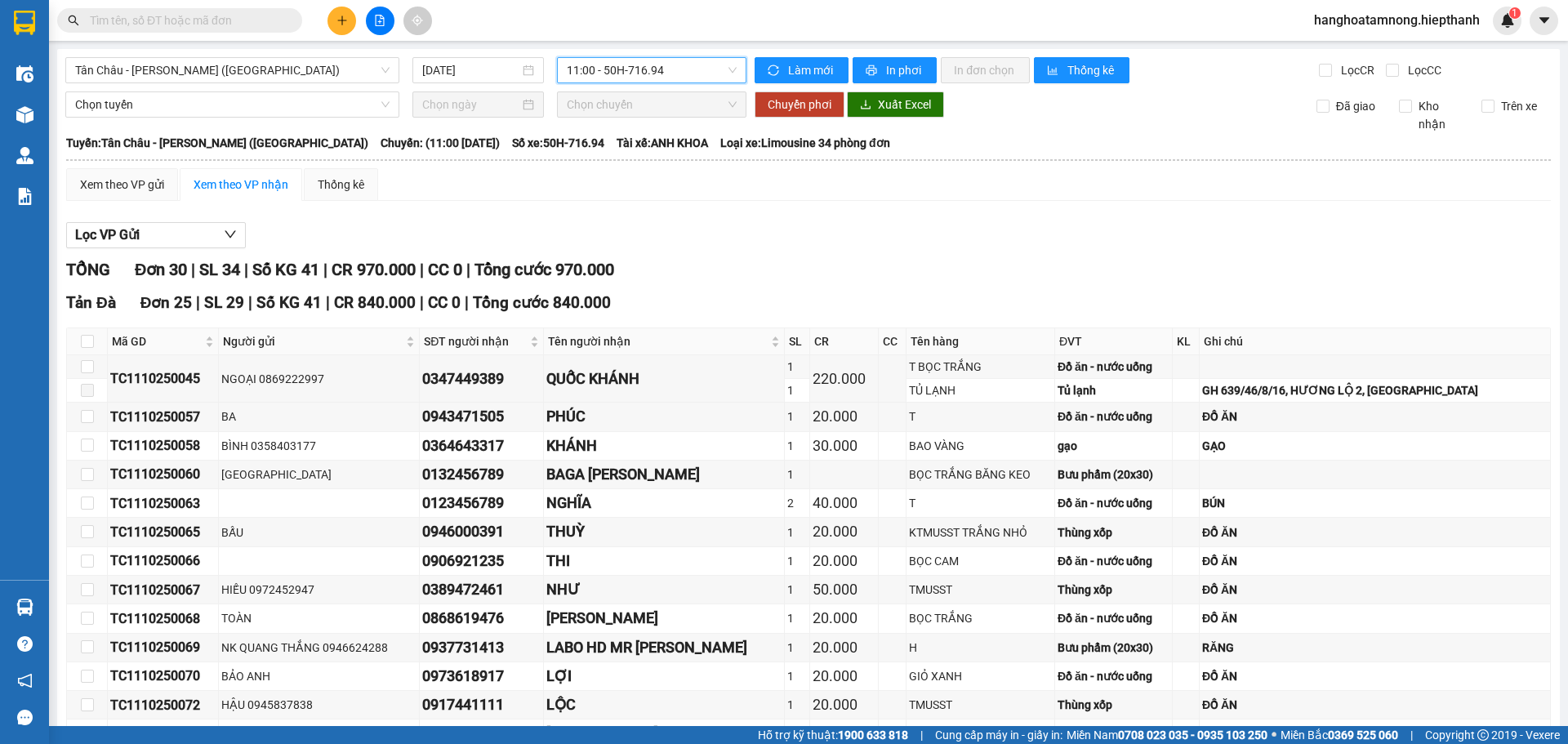
click at [663, 72] on span "11:00 - 50H-716.94" at bounding box center [652, 70] width 170 height 25
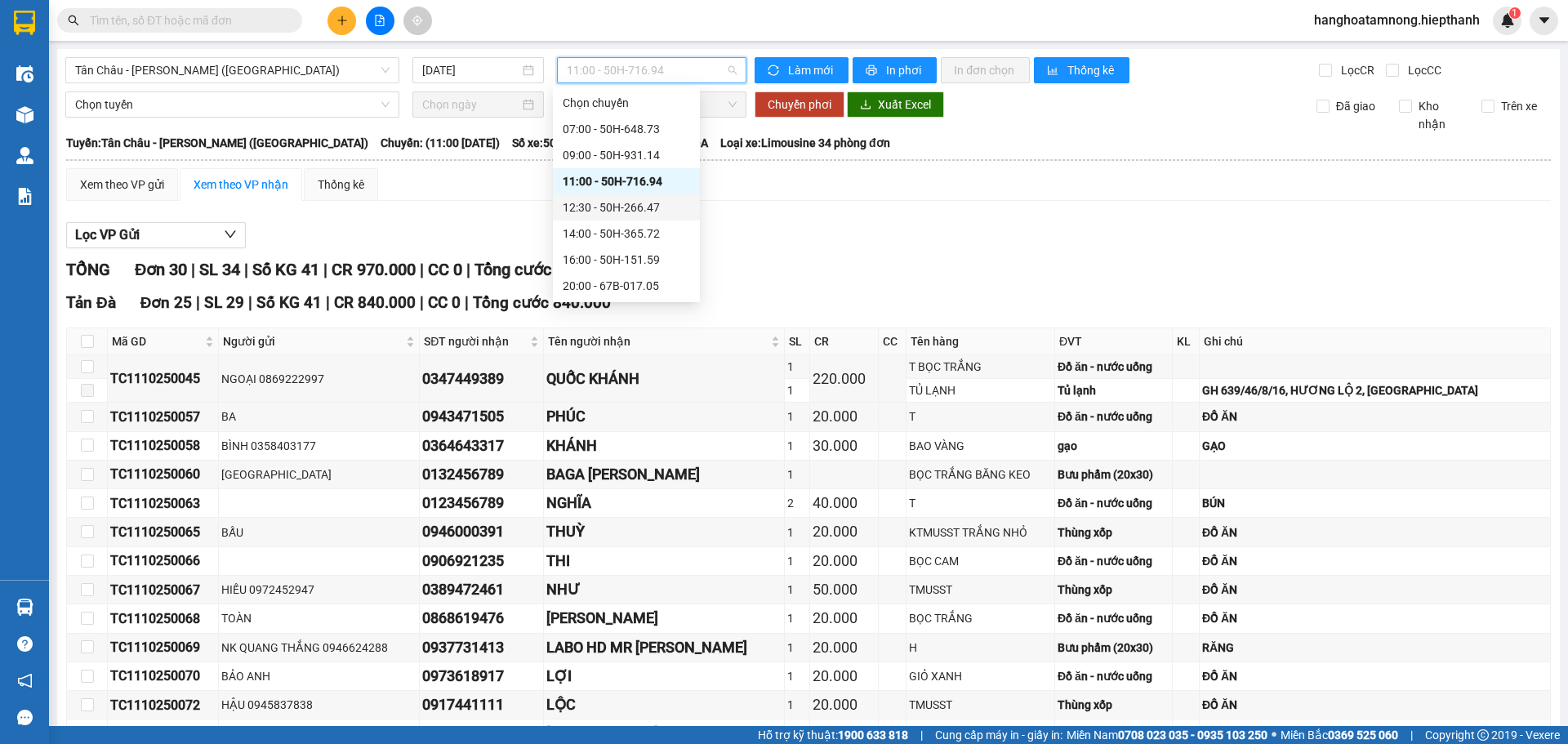
click at [639, 216] on div "12:30 - 50H-266.47" at bounding box center [627, 207] width 147 height 26
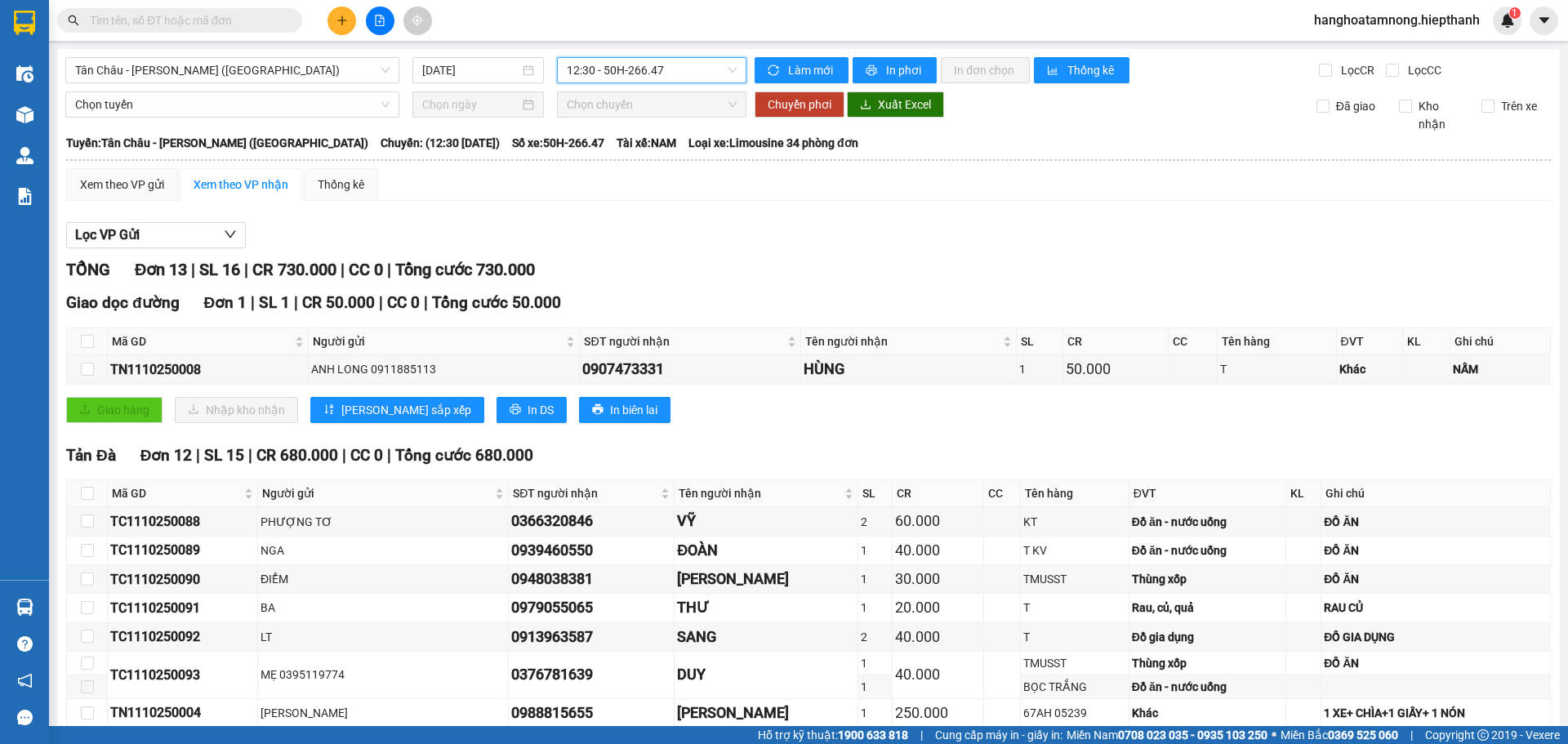
click at [659, 69] on span "12:30 - 50H-266.47" at bounding box center [652, 70] width 170 height 25
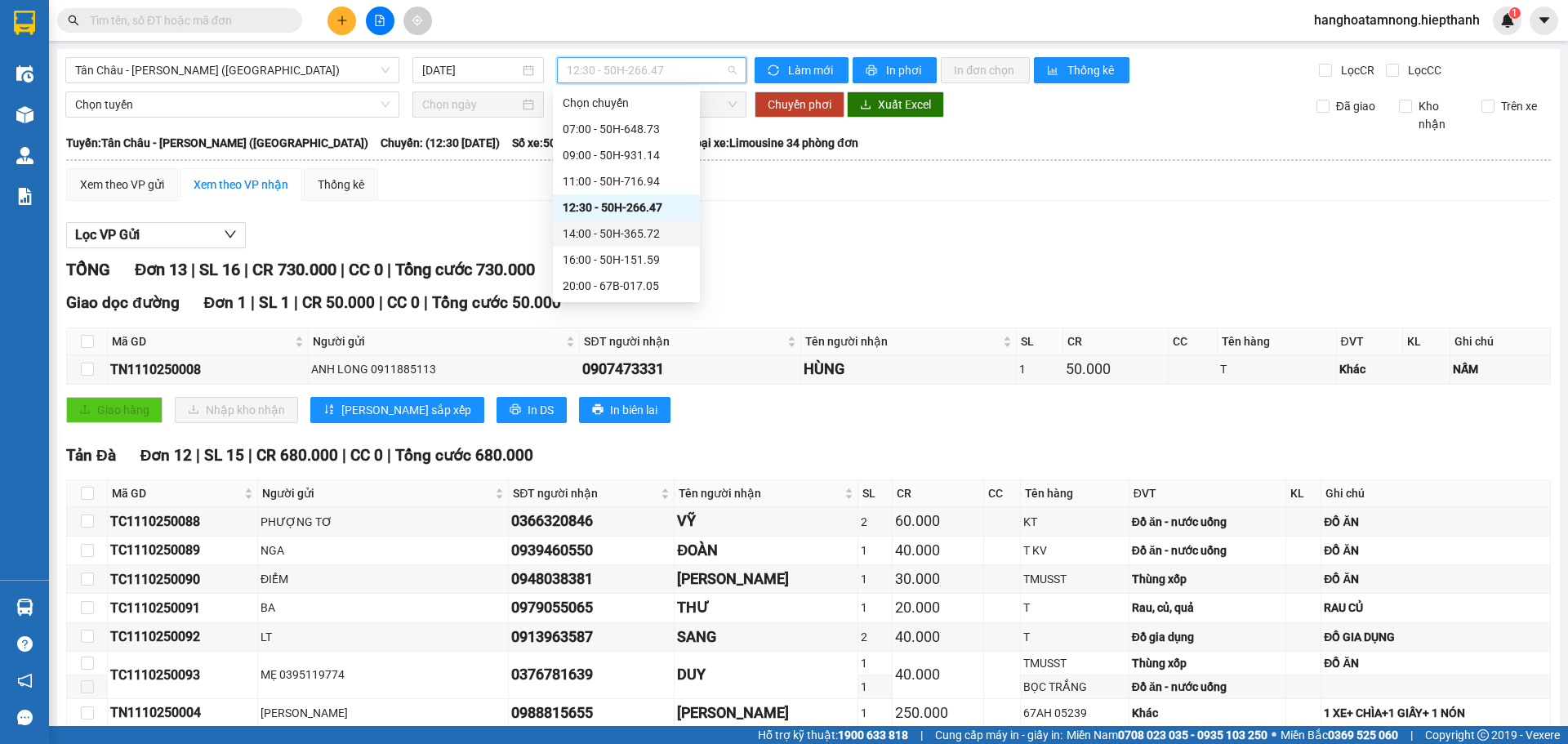
click at [640, 232] on div "14:00 - 50H-365.72" at bounding box center [626, 234] width 127 height 18
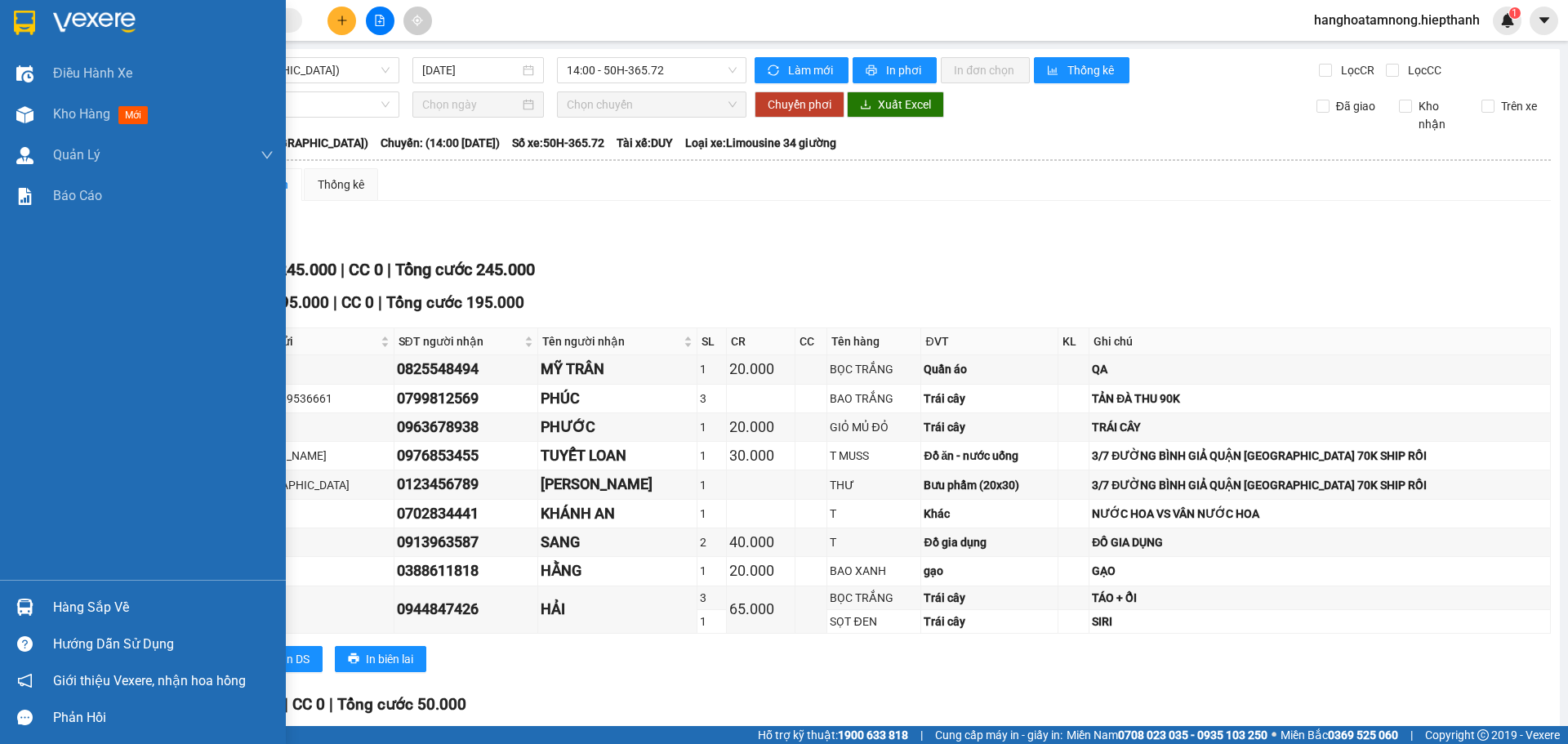
click at [42, 25] on div at bounding box center [142, 26] width 286 height 53
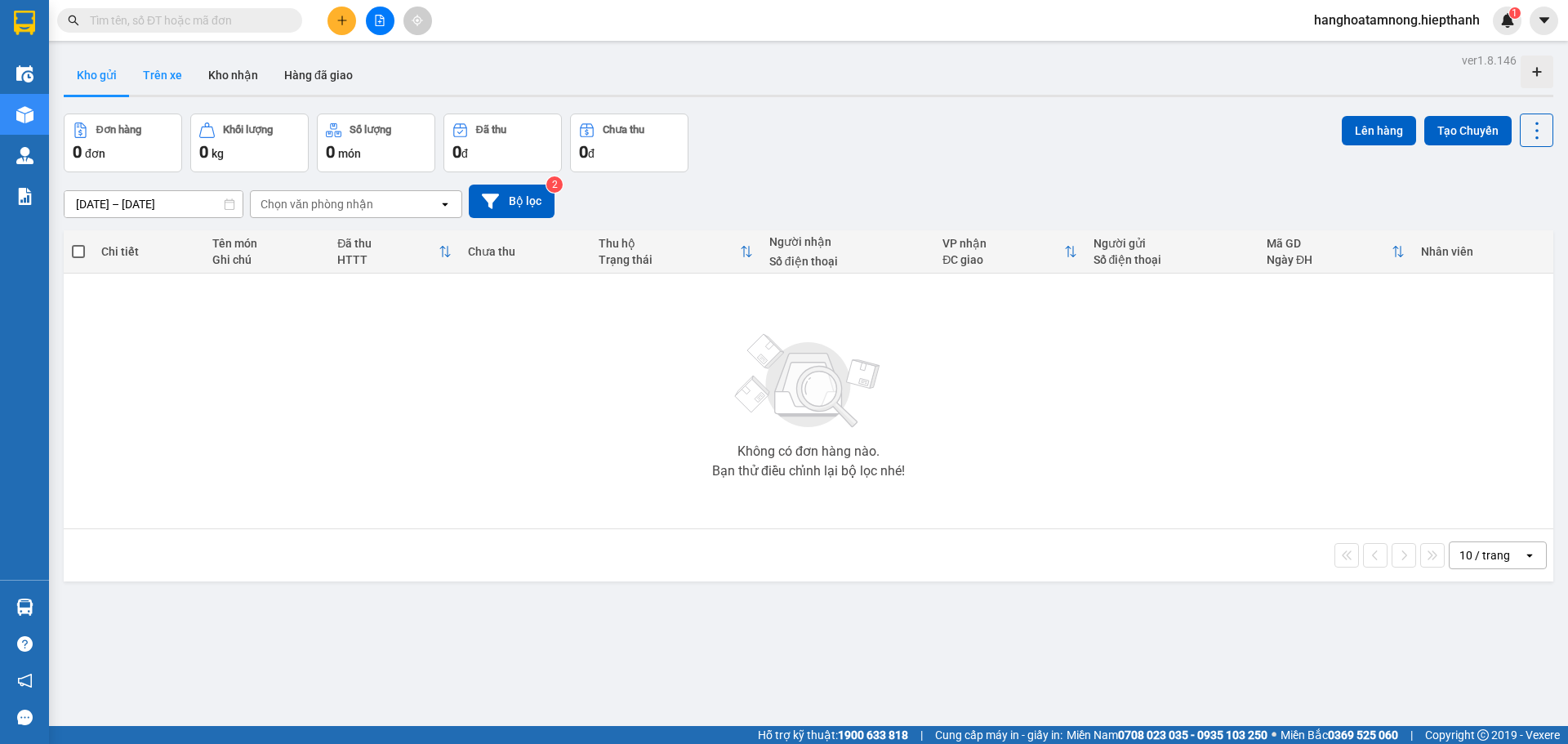
click at [159, 72] on button "Trên xe" at bounding box center [162, 75] width 66 height 39
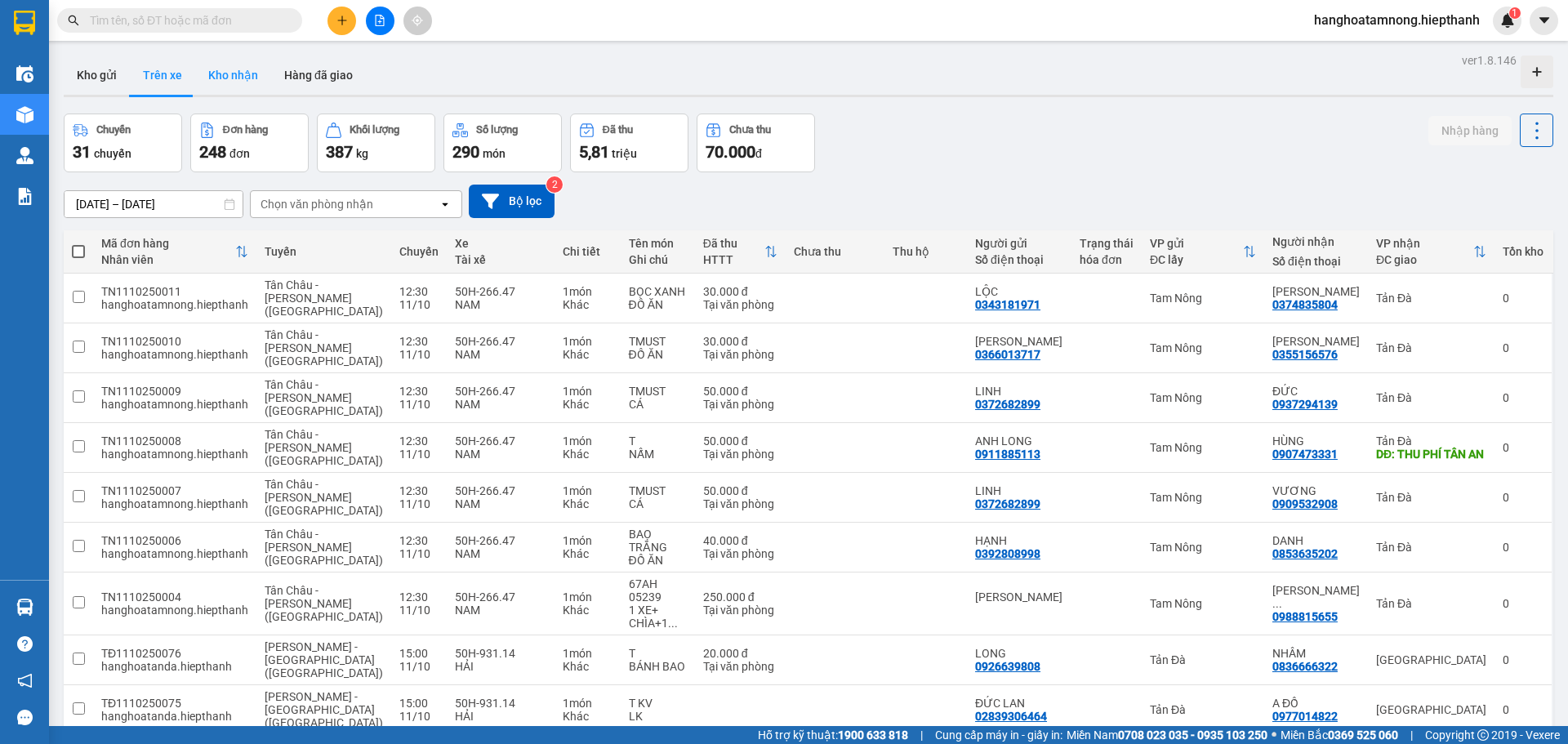
click at [225, 72] on button "Kho nhận" at bounding box center [233, 75] width 76 height 39
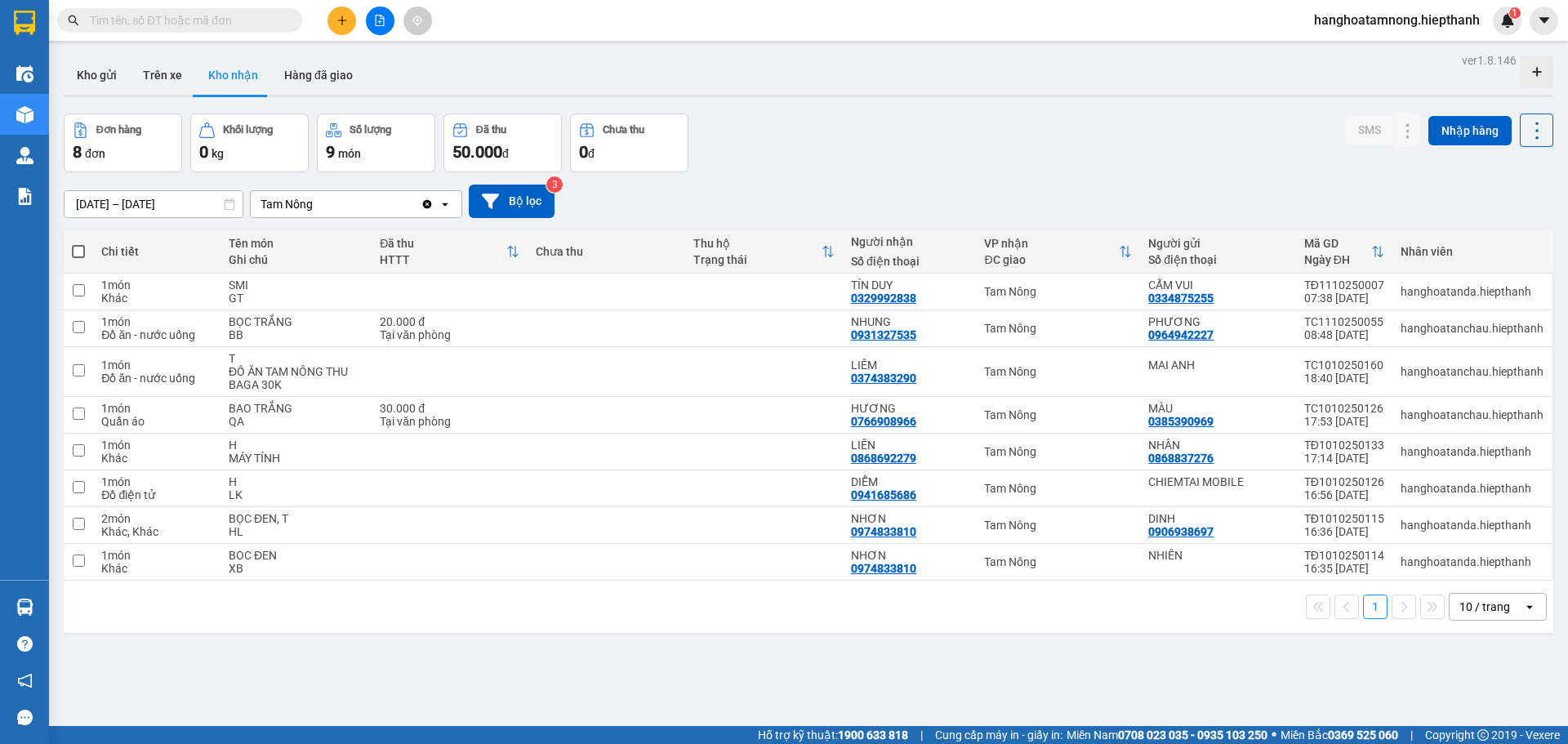
click at [77, 251] on span at bounding box center [78, 251] width 13 height 13
click at [79, 244] on input "checkbox" at bounding box center [79, 244] width 0 height 0
checkbox input "true"
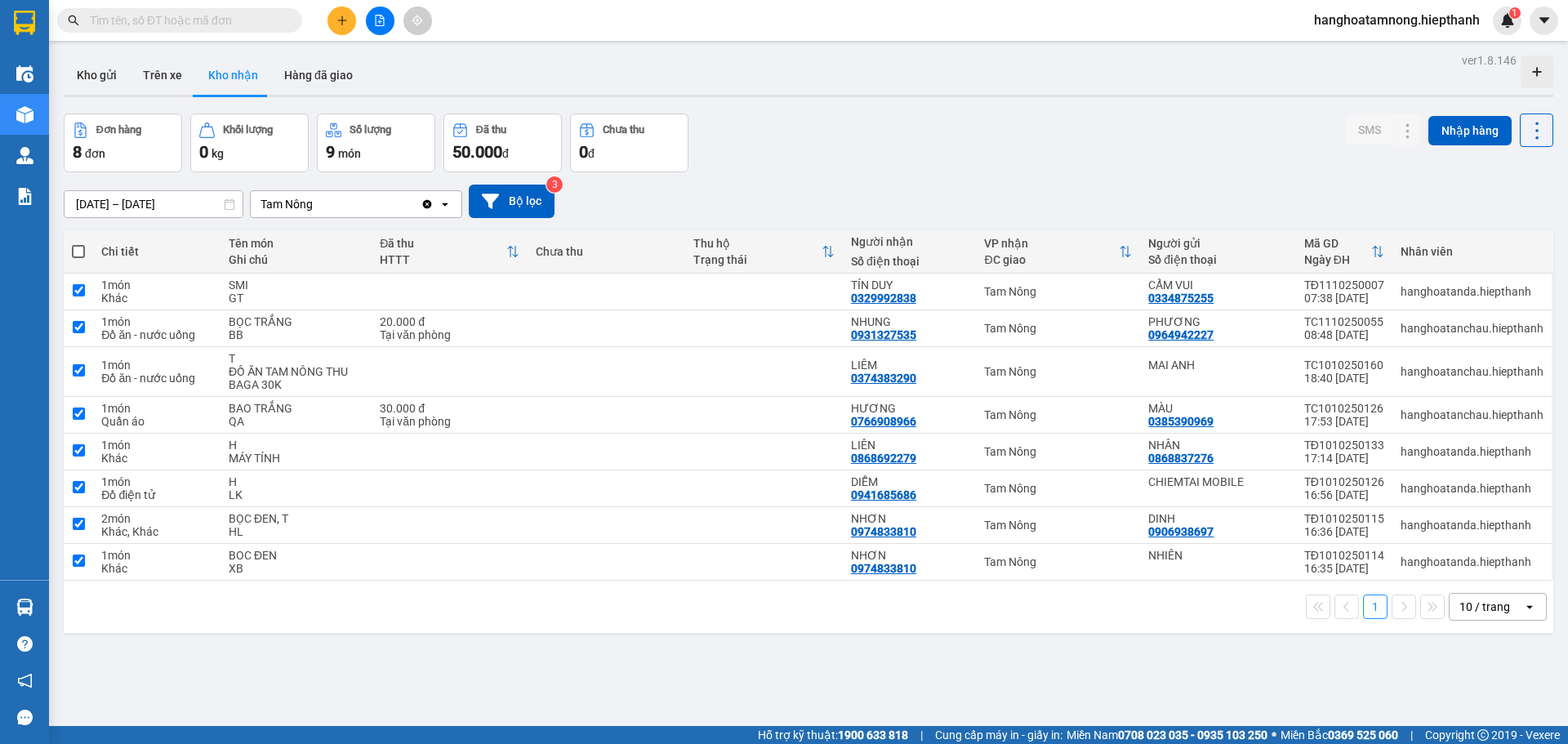
checkbox input "true"
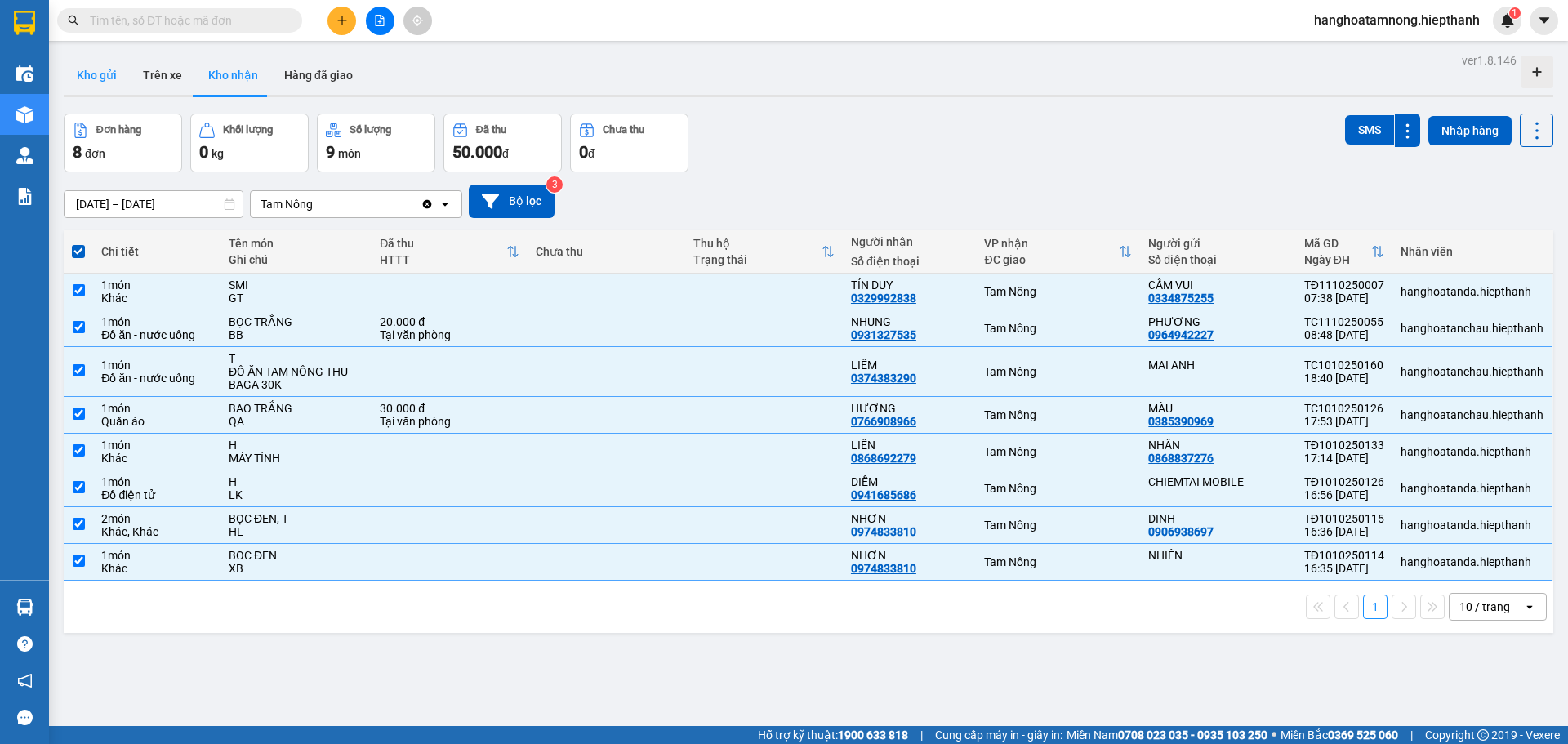
click at [124, 73] on button "Kho gửi" at bounding box center [97, 75] width 66 height 39
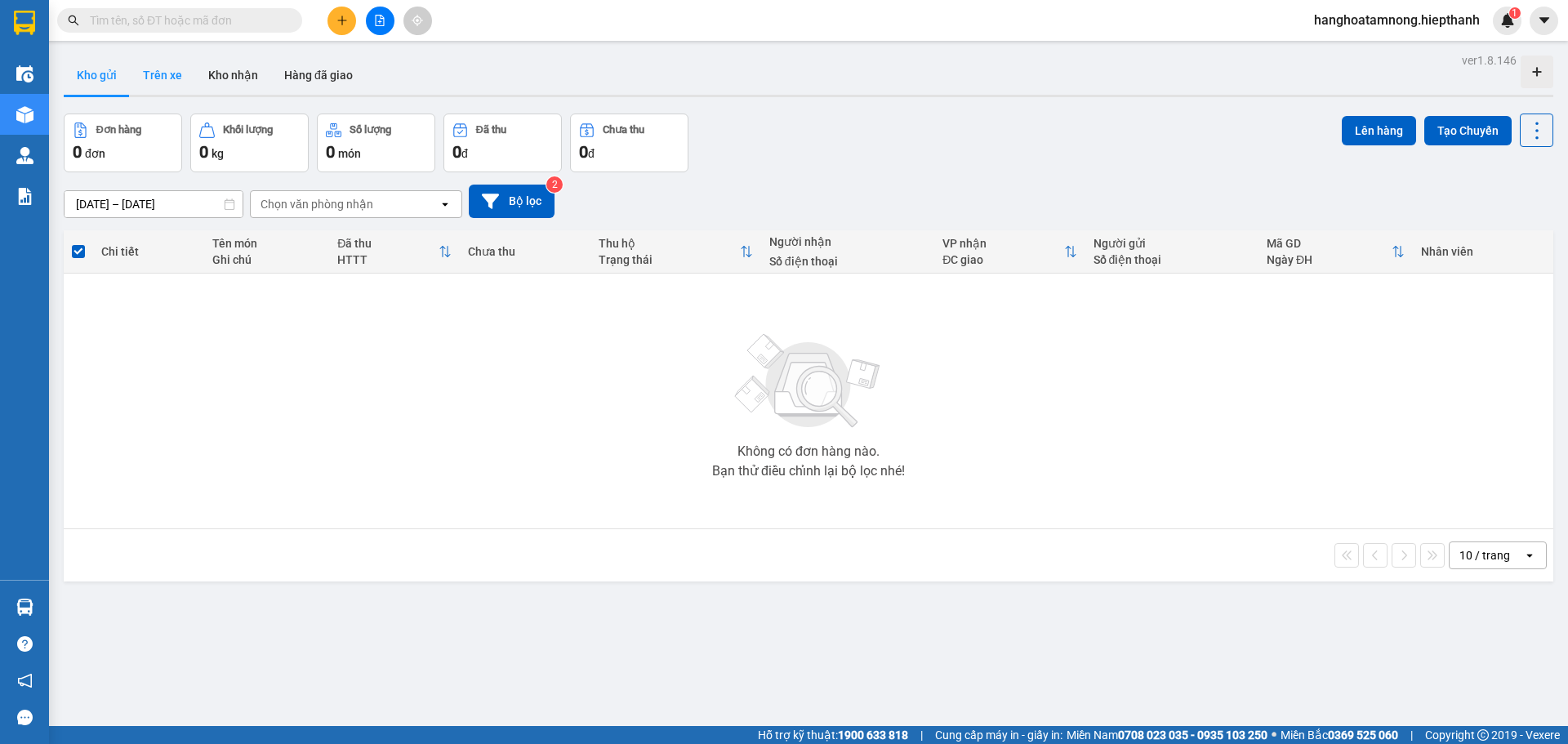
click at [155, 77] on button "Trên xe" at bounding box center [162, 75] width 66 height 39
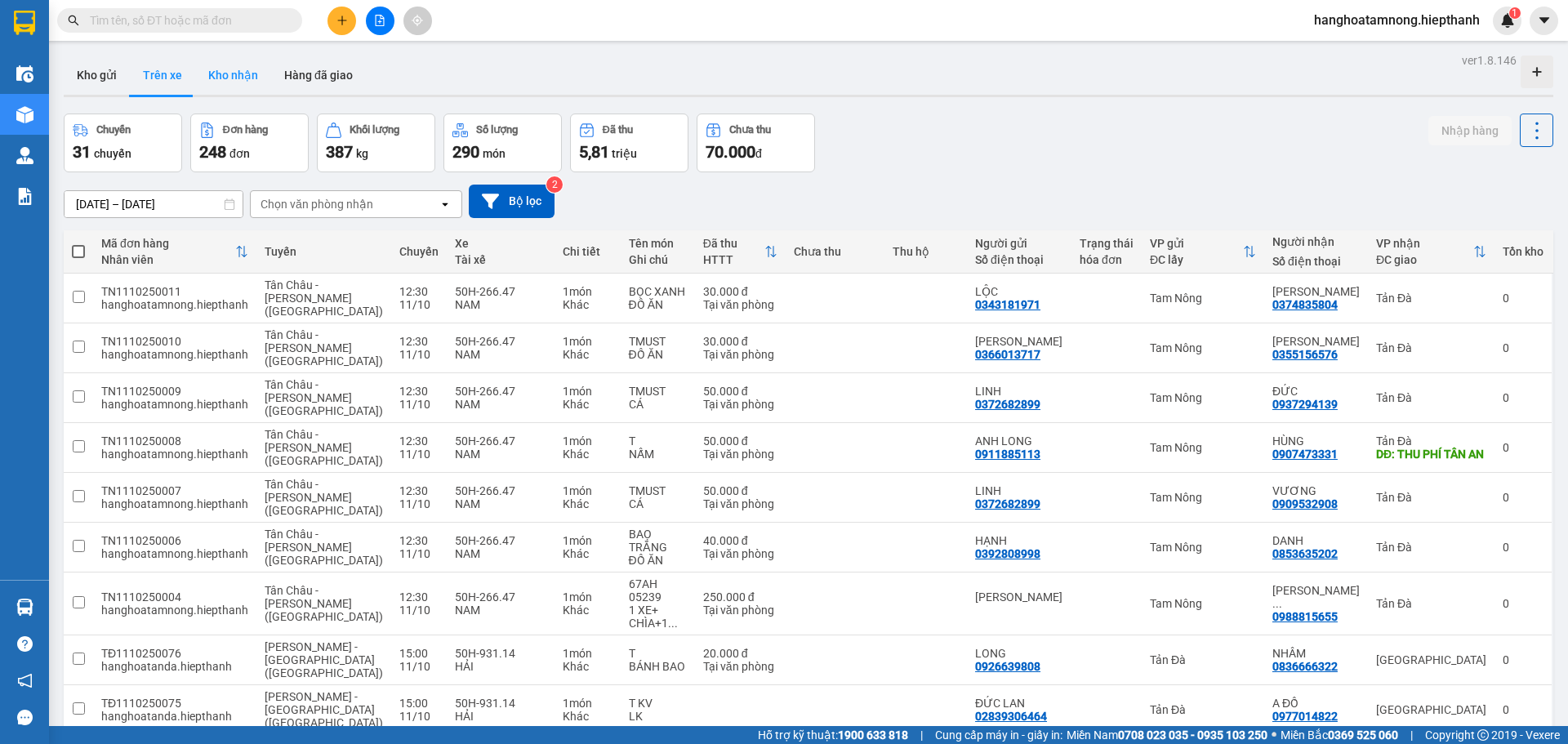
click at [221, 68] on button "Kho nhận" at bounding box center [233, 75] width 76 height 39
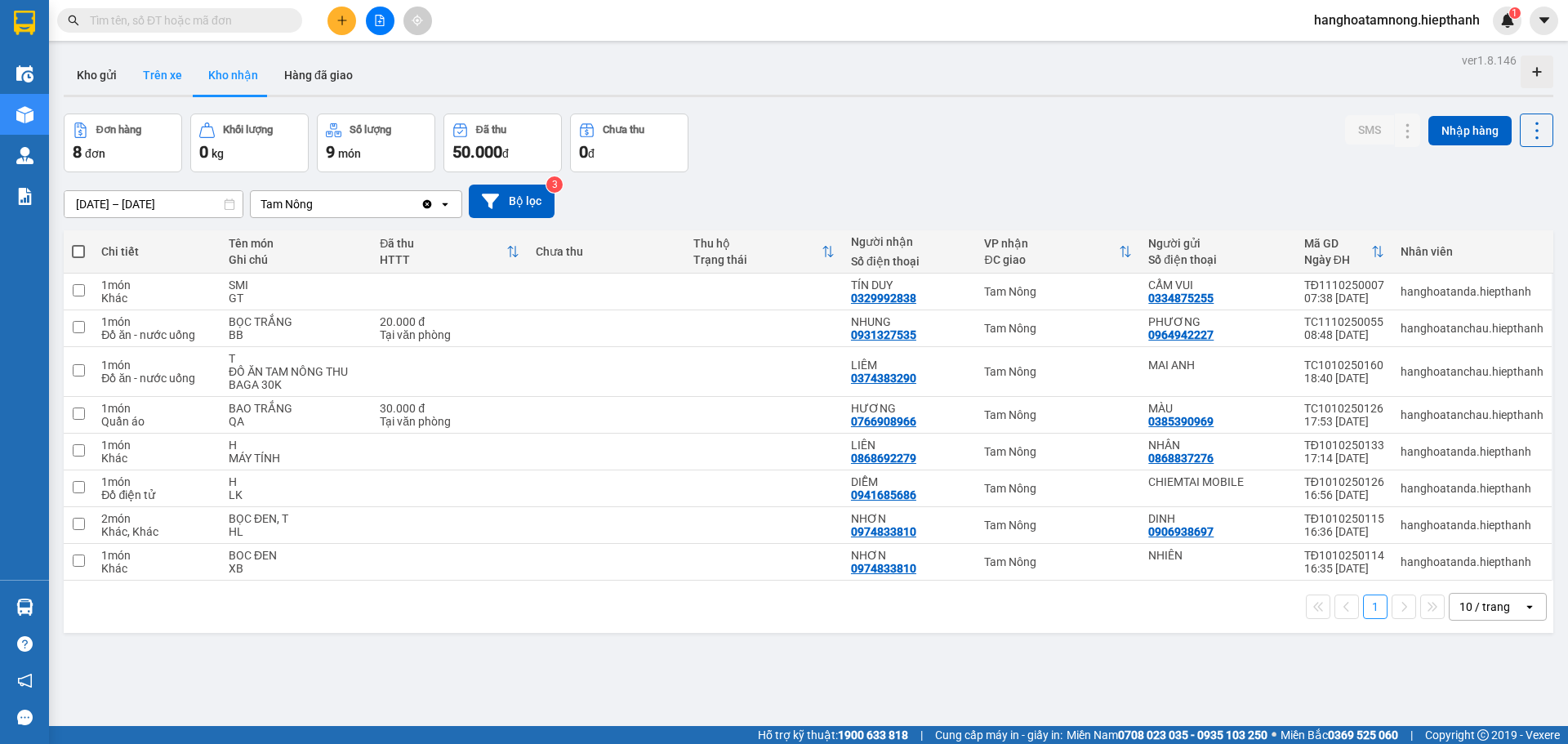
click at [159, 77] on button "Trên xe" at bounding box center [162, 75] width 66 height 39
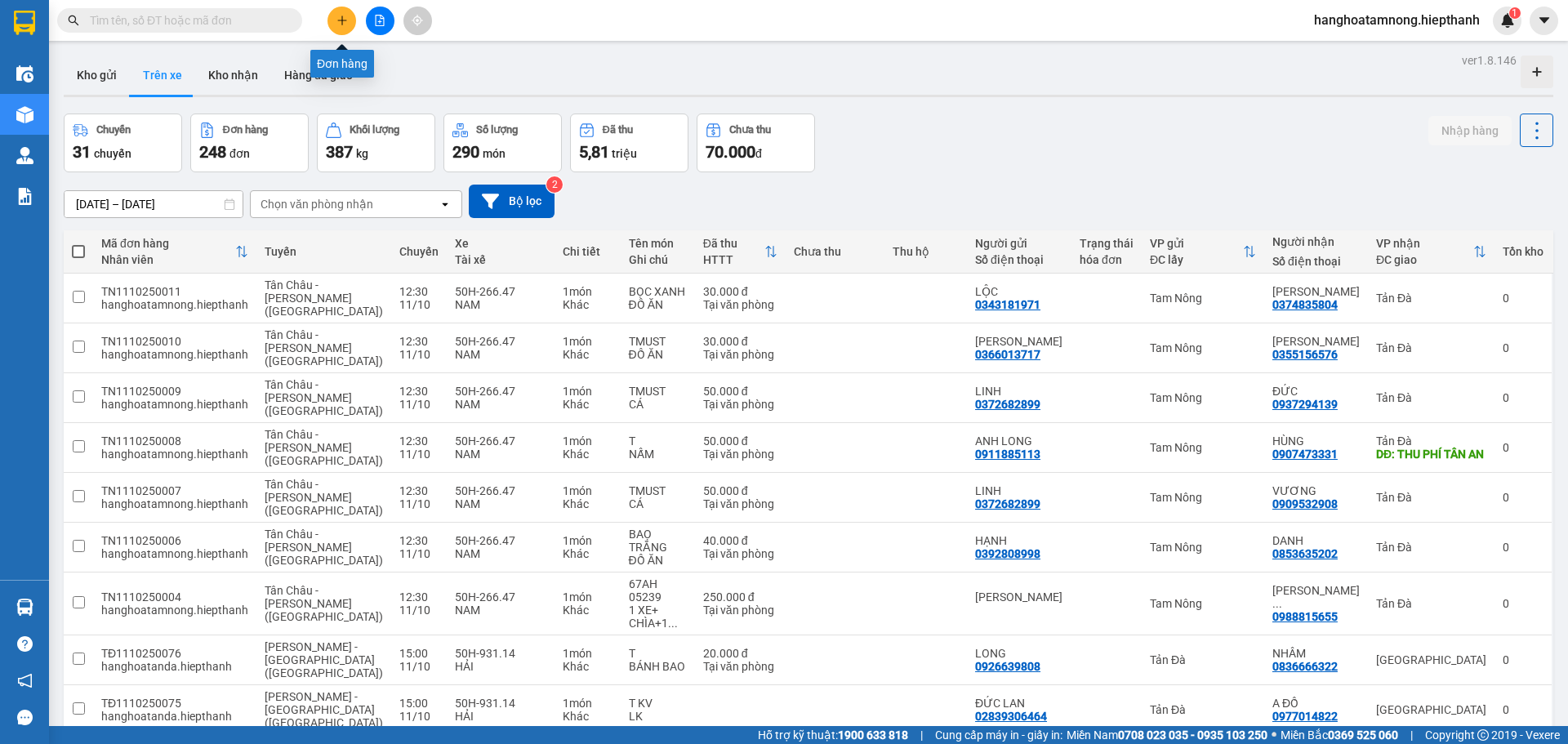
click at [376, 16] on icon "file-add" at bounding box center [380, 20] width 9 height 11
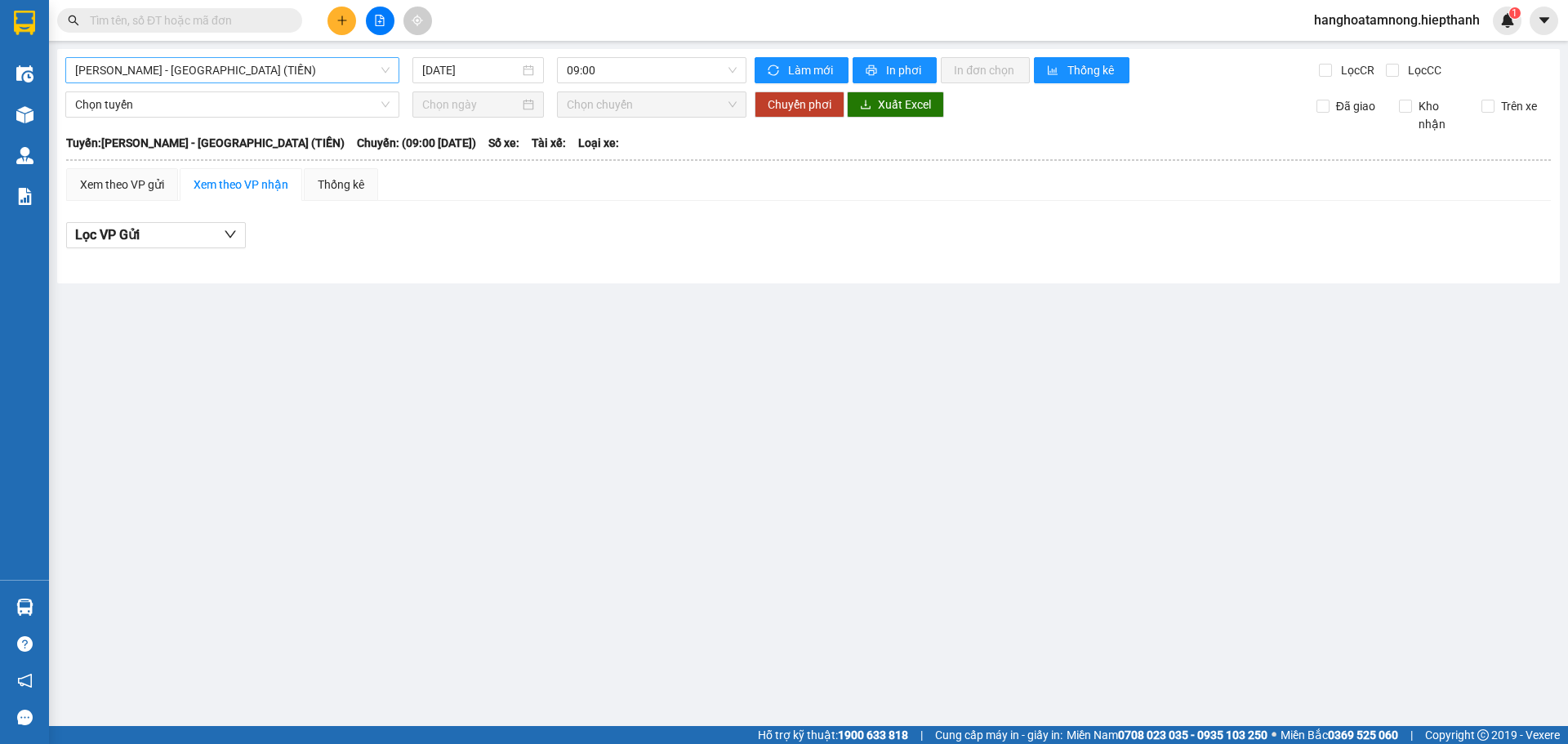
click at [311, 71] on span "[PERSON_NAME] - [GEOGRAPHIC_DATA] (TIỀN)" at bounding box center [233, 70] width 314 height 25
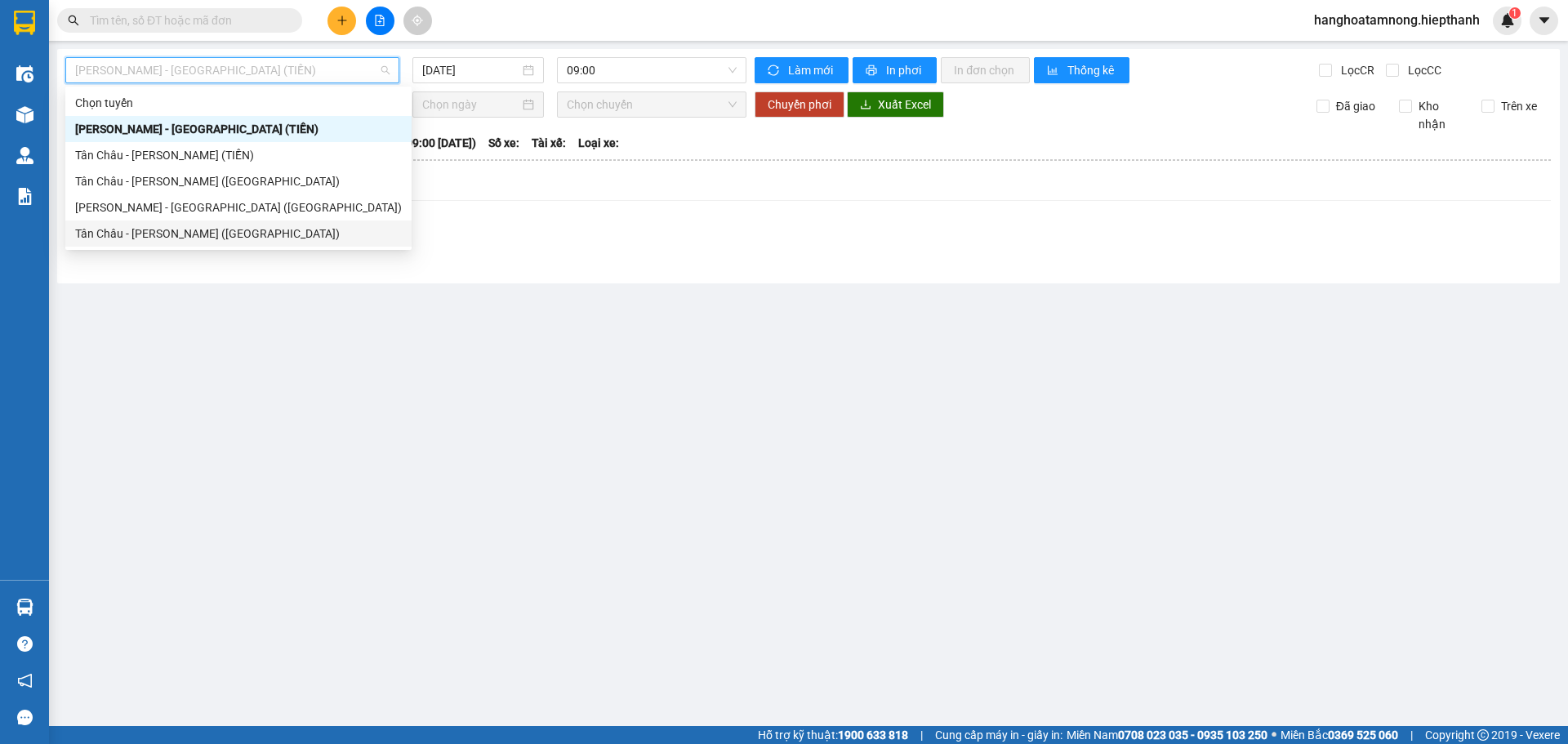
click at [228, 233] on div "Tân Châu - [PERSON_NAME] ([GEOGRAPHIC_DATA])" at bounding box center [239, 234] width 326 height 18
type input "[DATE]"
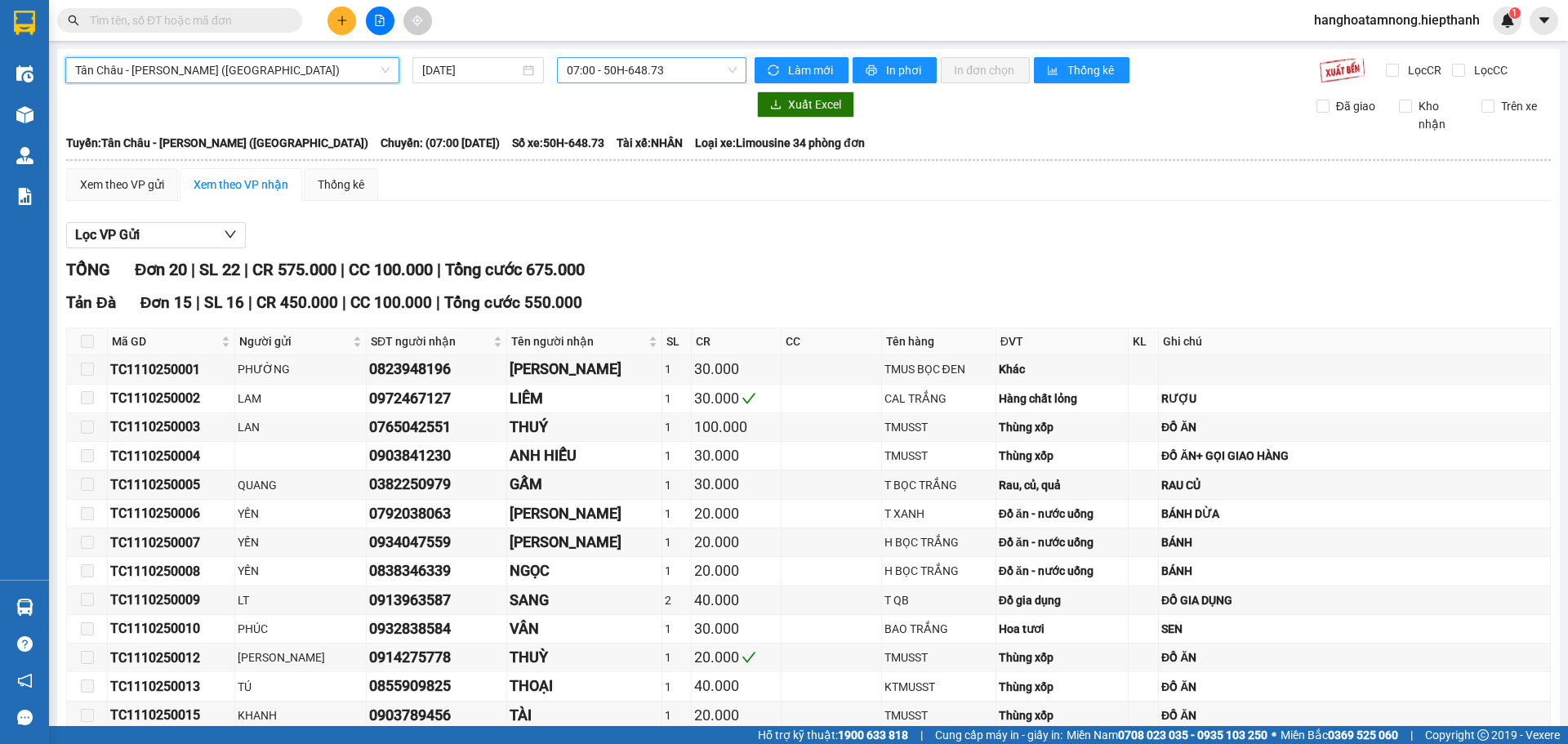
click at [603, 62] on span "07:00 - 50H-648.73" at bounding box center [652, 70] width 170 height 25
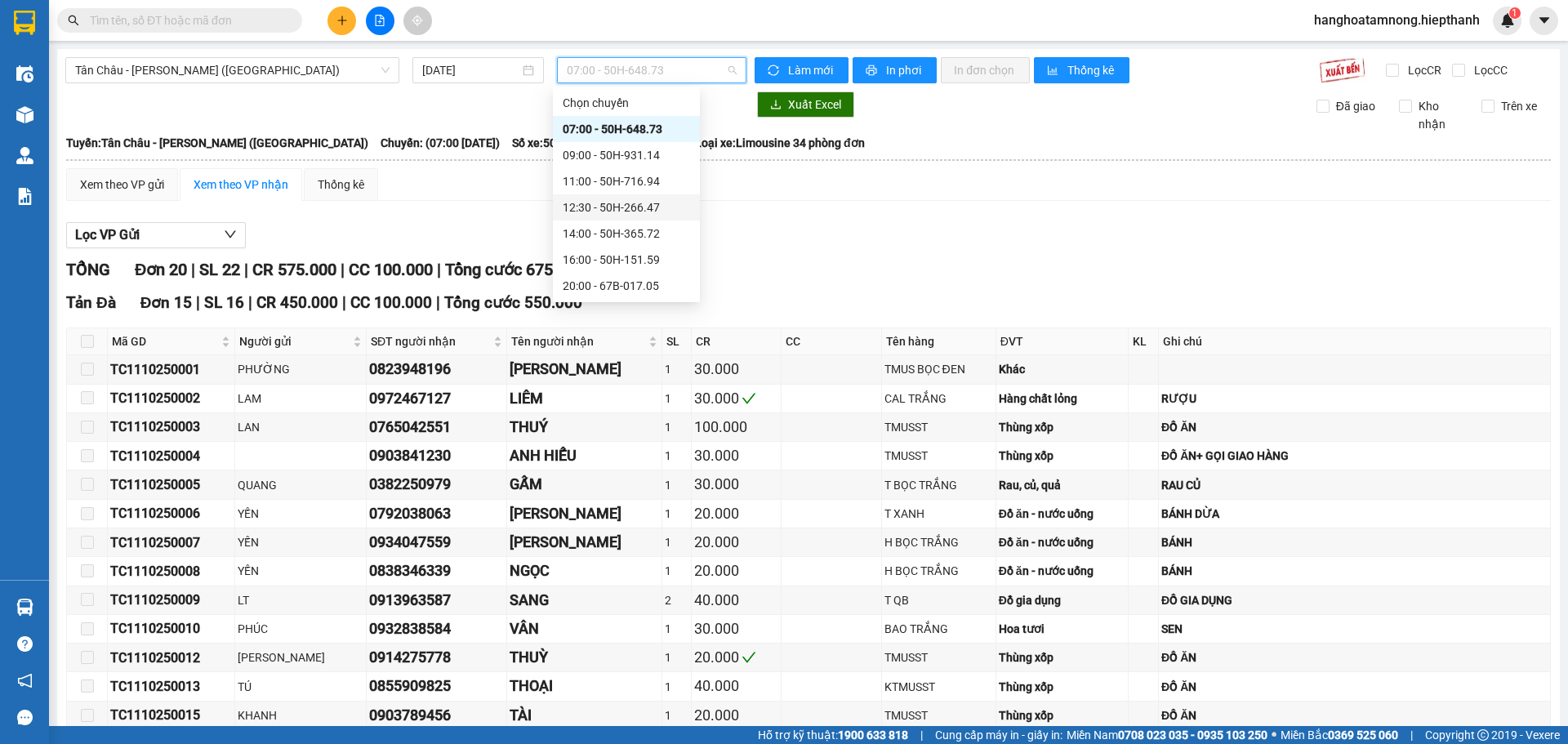
click at [603, 208] on div "12:30 - 50H-266.47" at bounding box center [626, 207] width 127 height 18
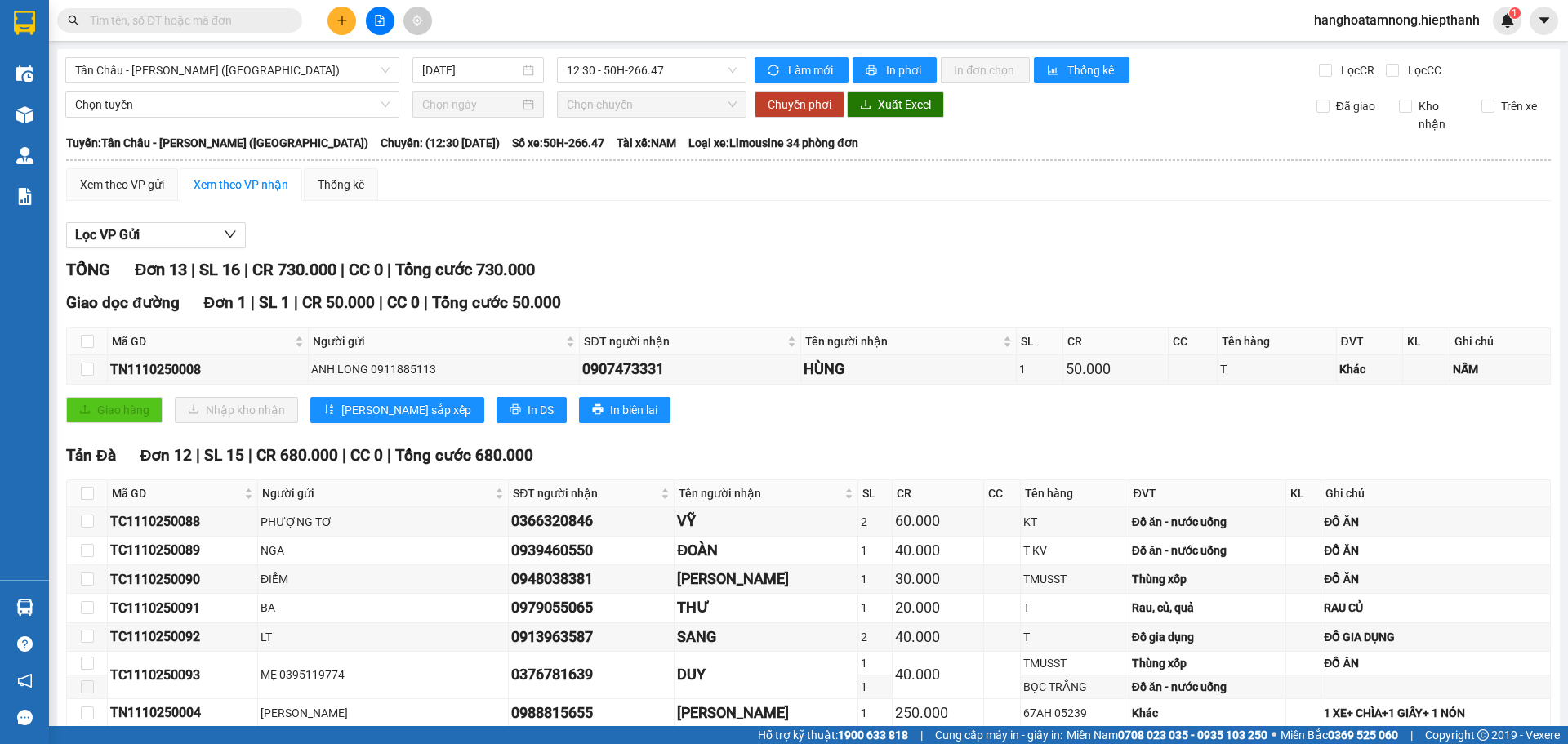
click at [207, 15] on input "text" at bounding box center [186, 20] width 193 height 18
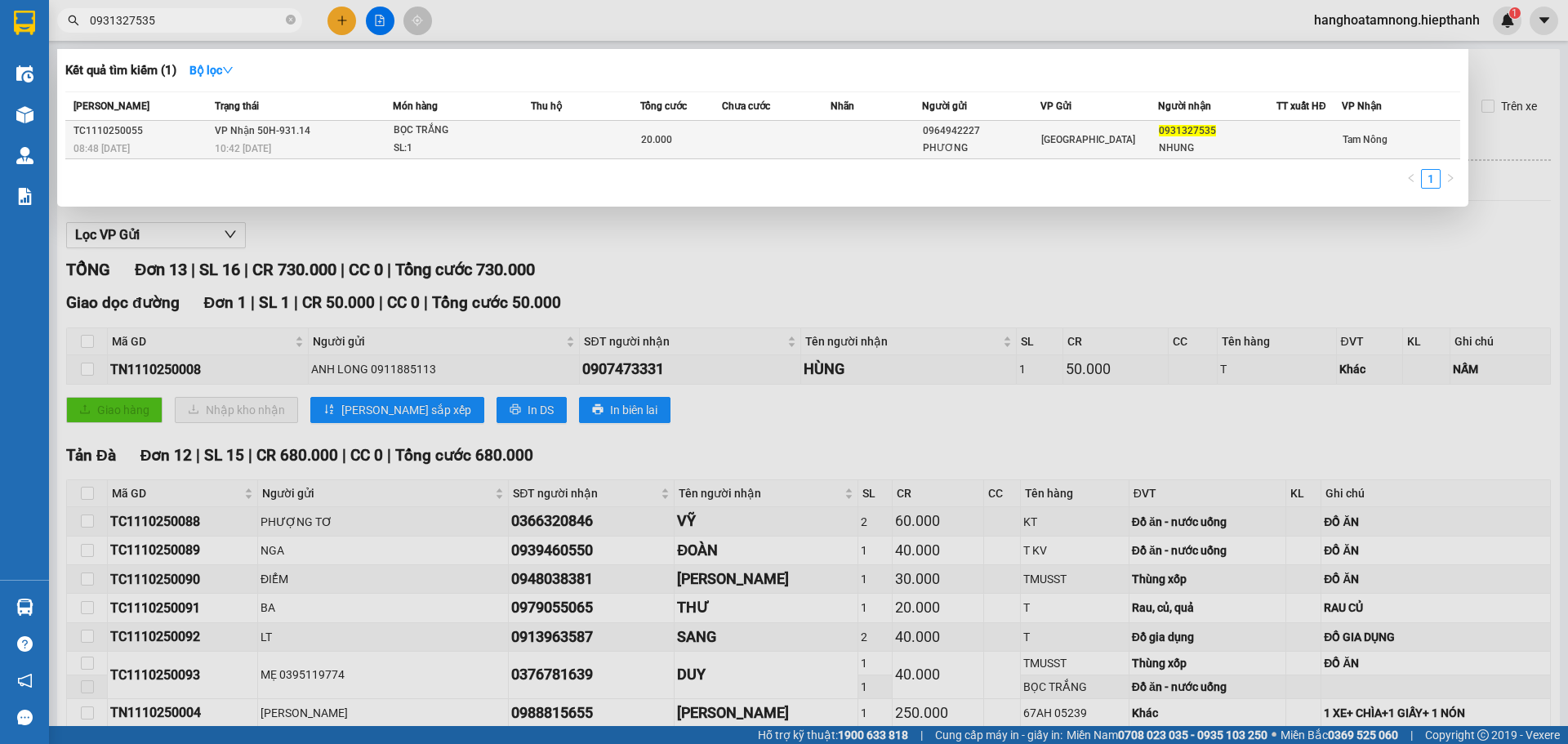
type input "0931327535"
click at [442, 137] on div "BỌC TRẮNG" at bounding box center [455, 130] width 122 height 18
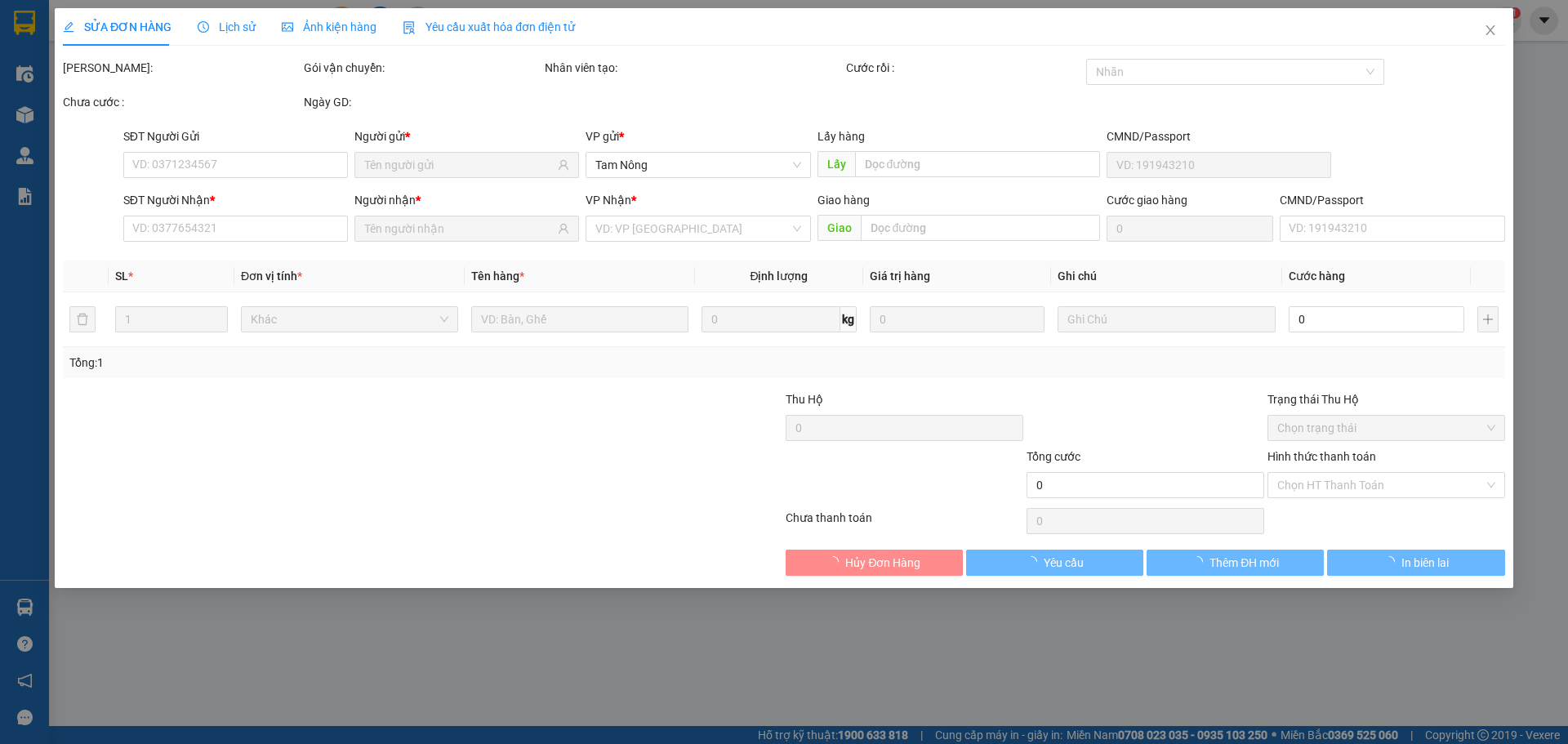
type input "0964942227"
type input "PHƯƠNG"
type input "0931327535"
type input "NHUNG"
type input "20.000"
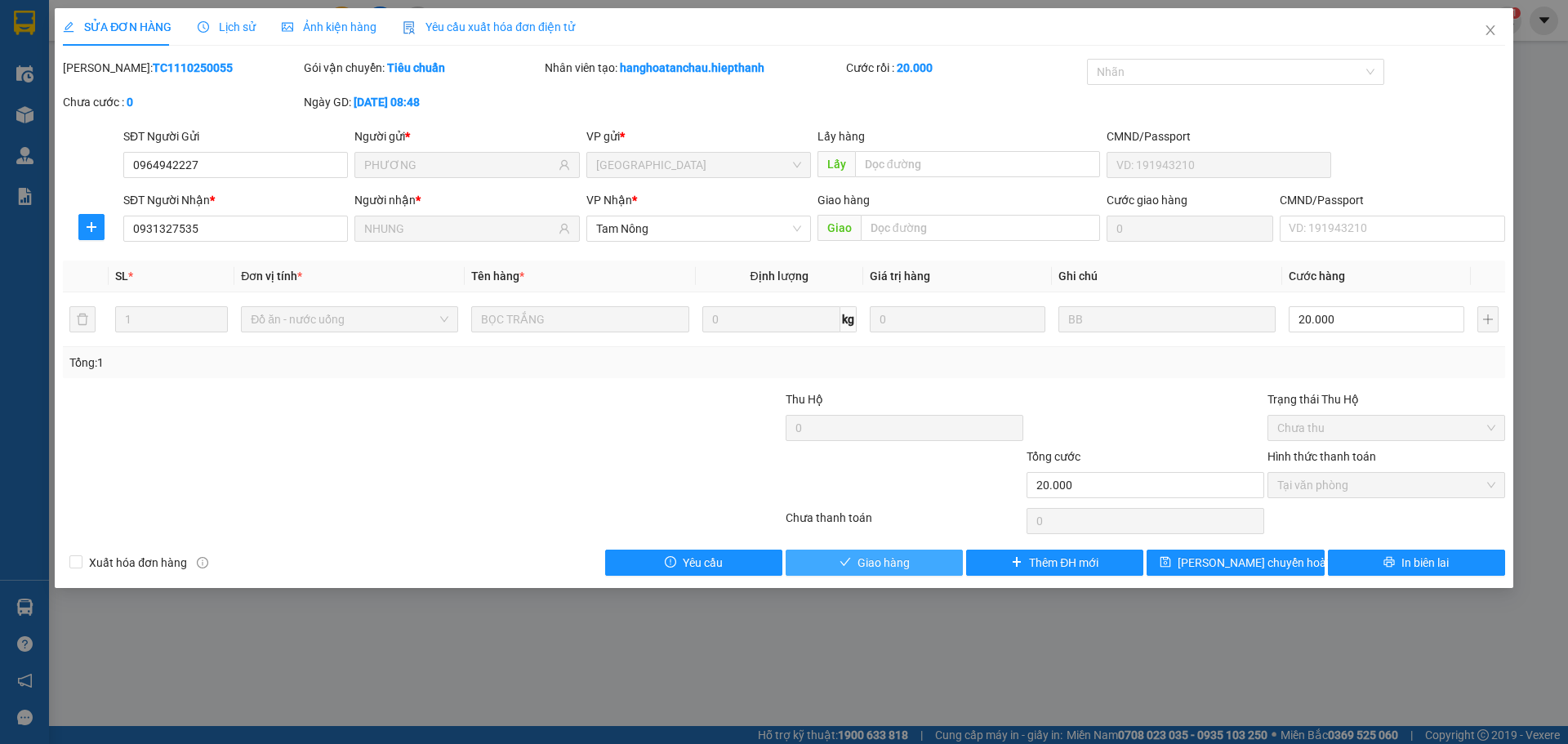
drag, startPoint x: 903, startPoint y: 569, endPoint x: 884, endPoint y: 478, distance: 93.0
click at [903, 566] on span "Giao hàng" at bounding box center [883, 562] width 53 height 18
